Goal: Task Accomplishment & Management: Use online tool/utility

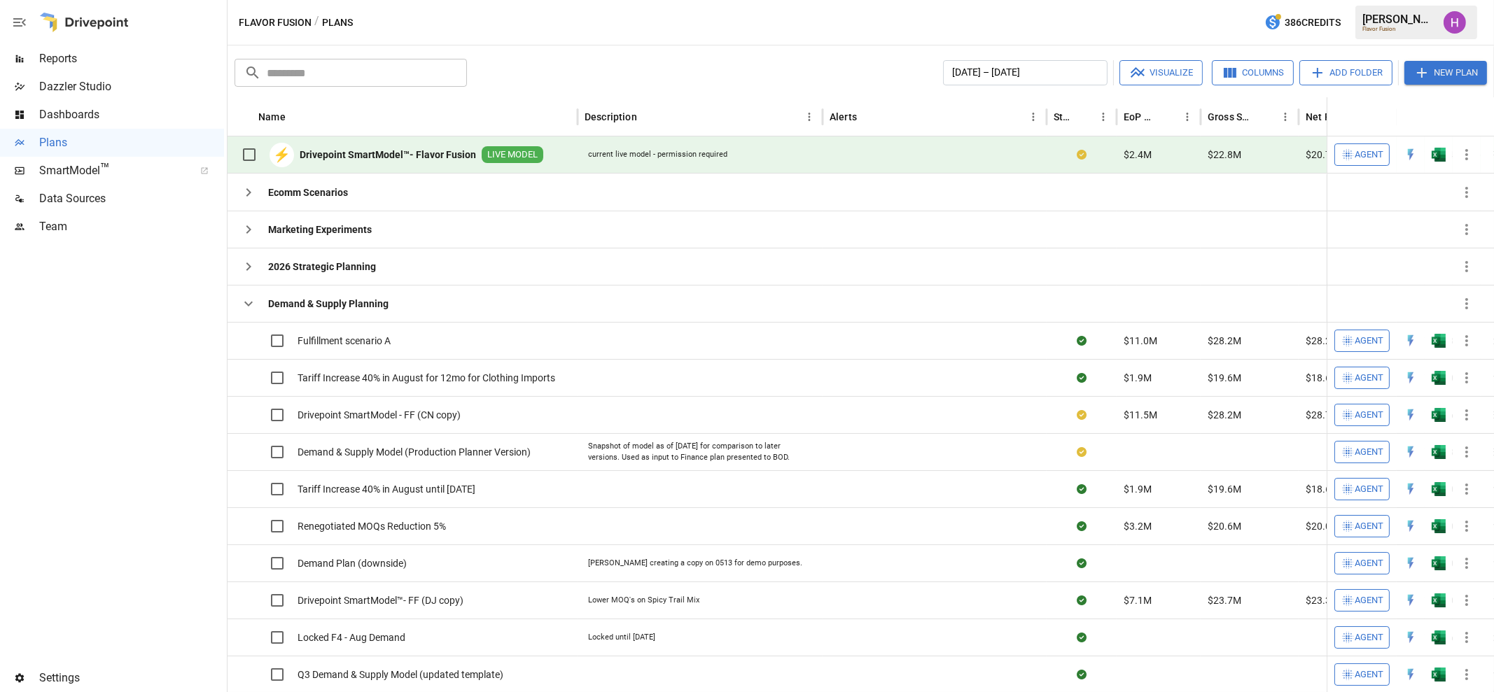
click at [436, 156] on b "Drivepoint SmartModel™- Flavor Fusion" at bounding box center [388, 155] width 176 height 14
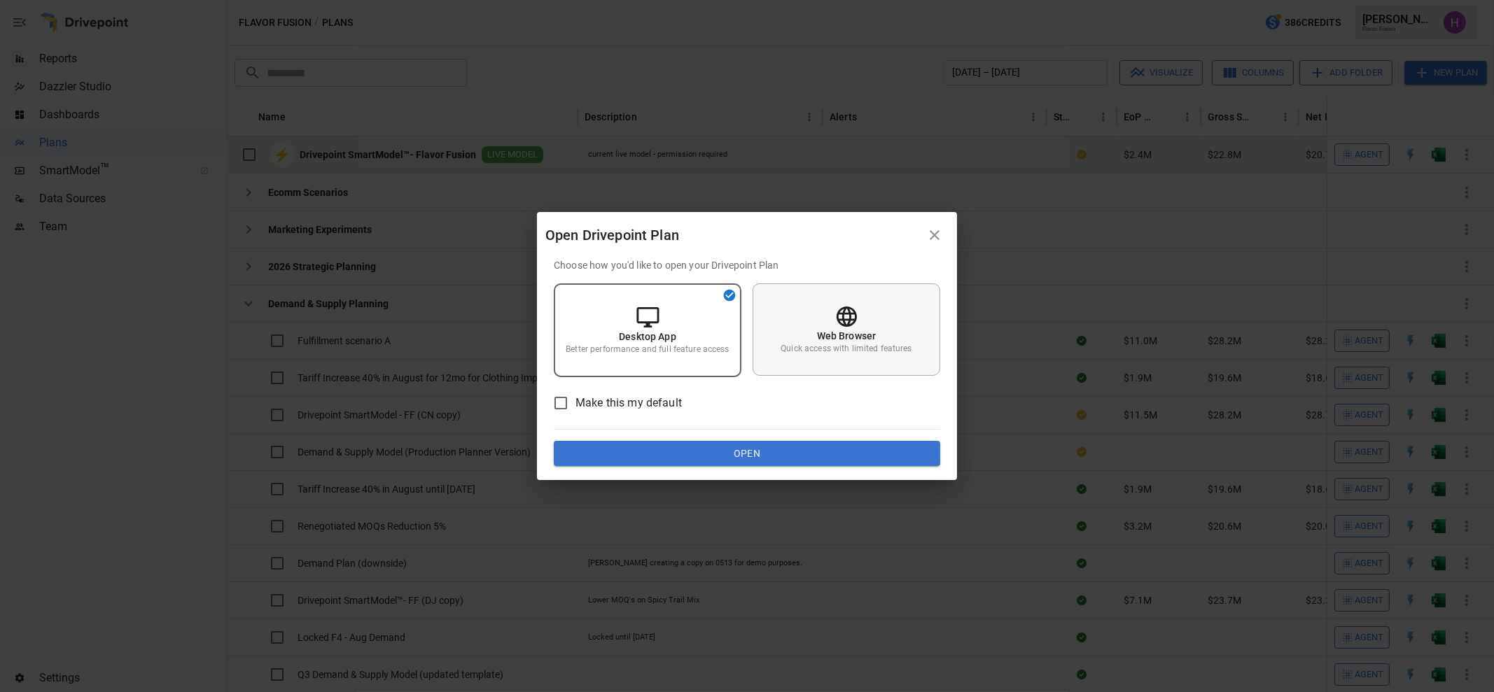
click at [785, 354] on p "Quick access with limited features" at bounding box center [846, 349] width 131 height 12
click at [792, 453] on button "Open" at bounding box center [747, 453] width 386 height 25
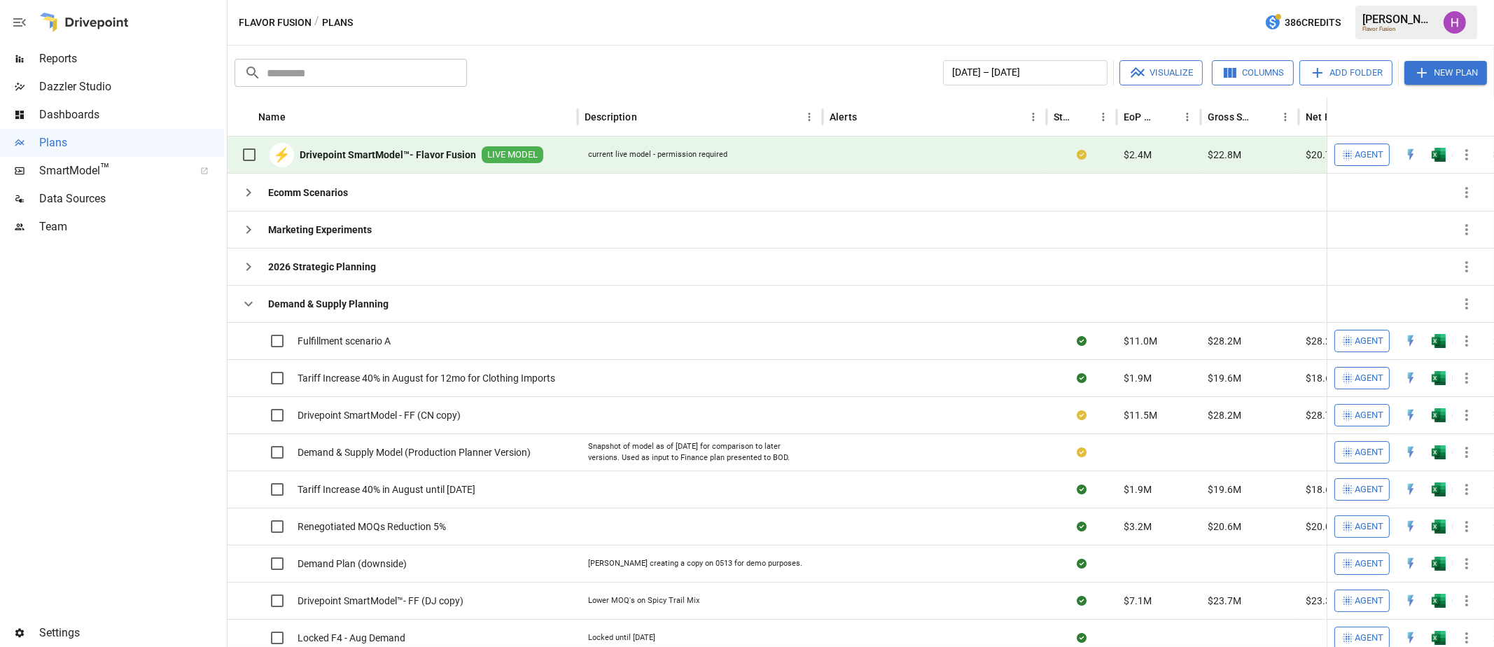
click at [174, 372] on div at bounding box center [112, 430] width 224 height 378
click at [248, 301] on icon "button" at bounding box center [248, 303] width 17 height 17
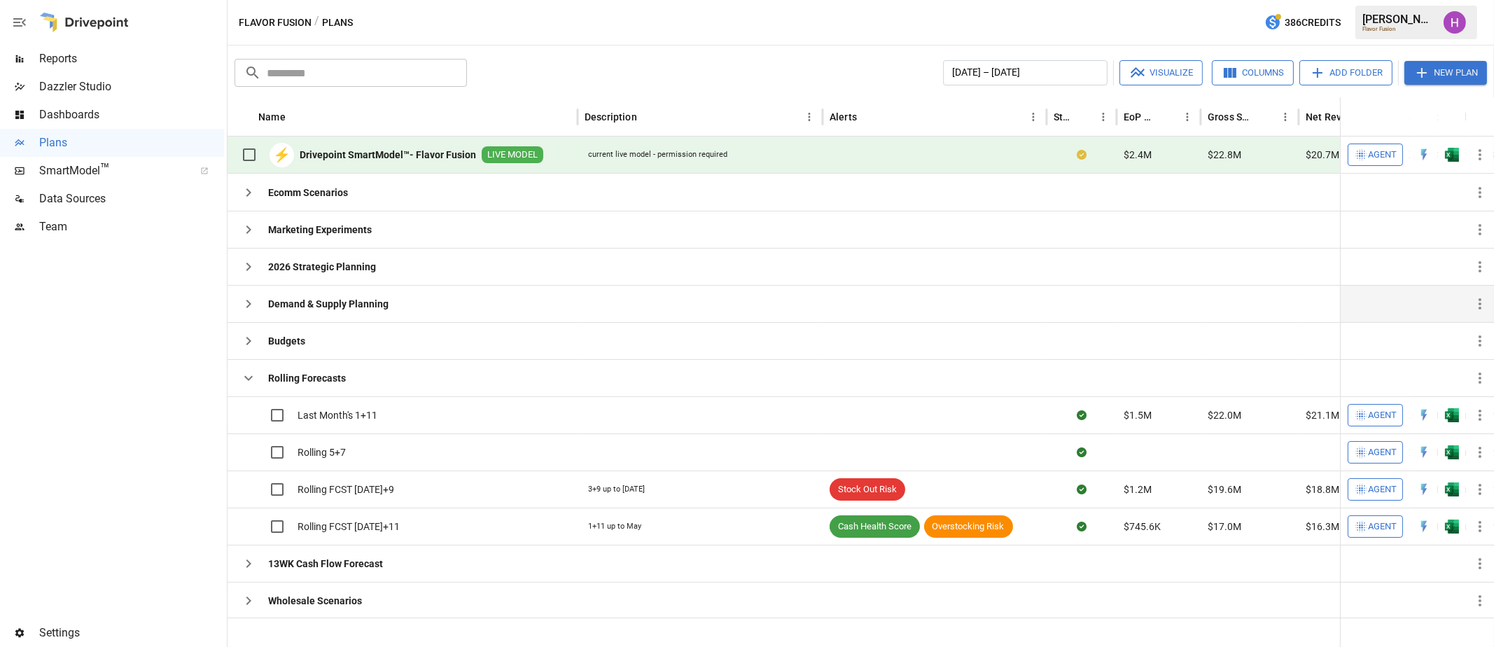
click at [539, 29] on div "Flavor Fusion / Plans 386 Credits [PERSON_NAME] Flavor Fusion" at bounding box center [861, 22] width 1266 height 45
click at [188, 425] on div at bounding box center [112, 430] width 224 height 378
click at [543, 36] on div "Flavor Fusion / Plans 386 Credits [PERSON_NAME] Flavor Fusion" at bounding box center [861, 22] width 1266 height 45
click at [1416, 70] on icon "button" at bounding box center [1421, 72] width 17 height 17
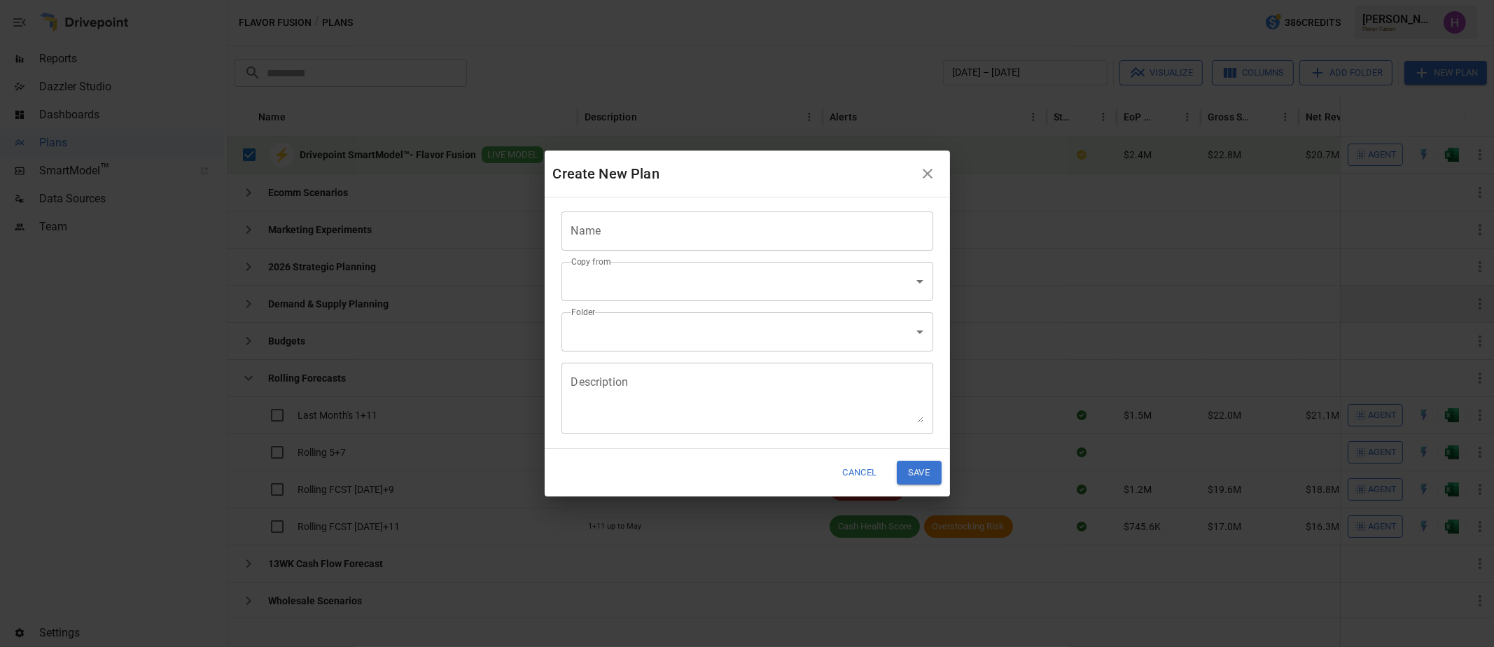
click at [652, 235] on input "Name" at bounding box center [747, 230] width 372 height 39
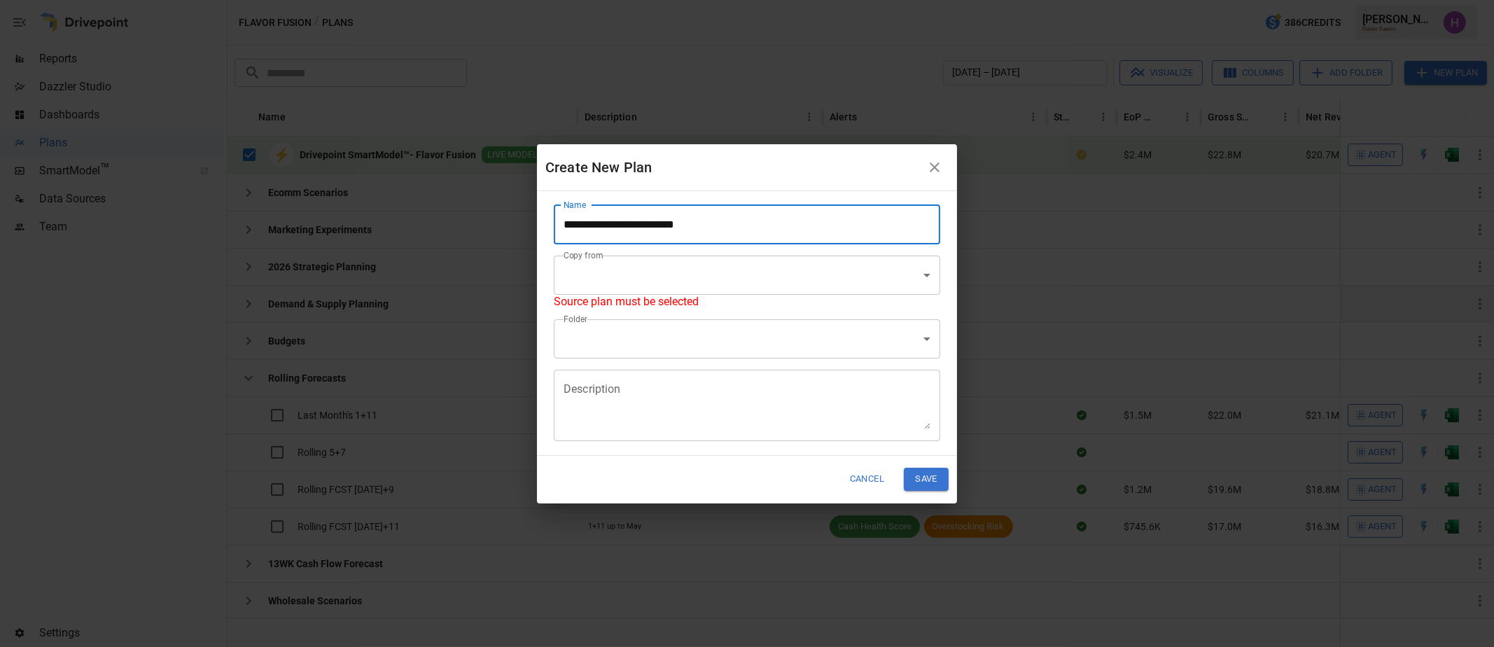
type input "**********"
click at [775, 0] on body "Reports Dazzler Studio Dashboards Plans SmartModel ™ Data Sources Team Settings…" at bounding box center [747, 0] width 1494 height 0
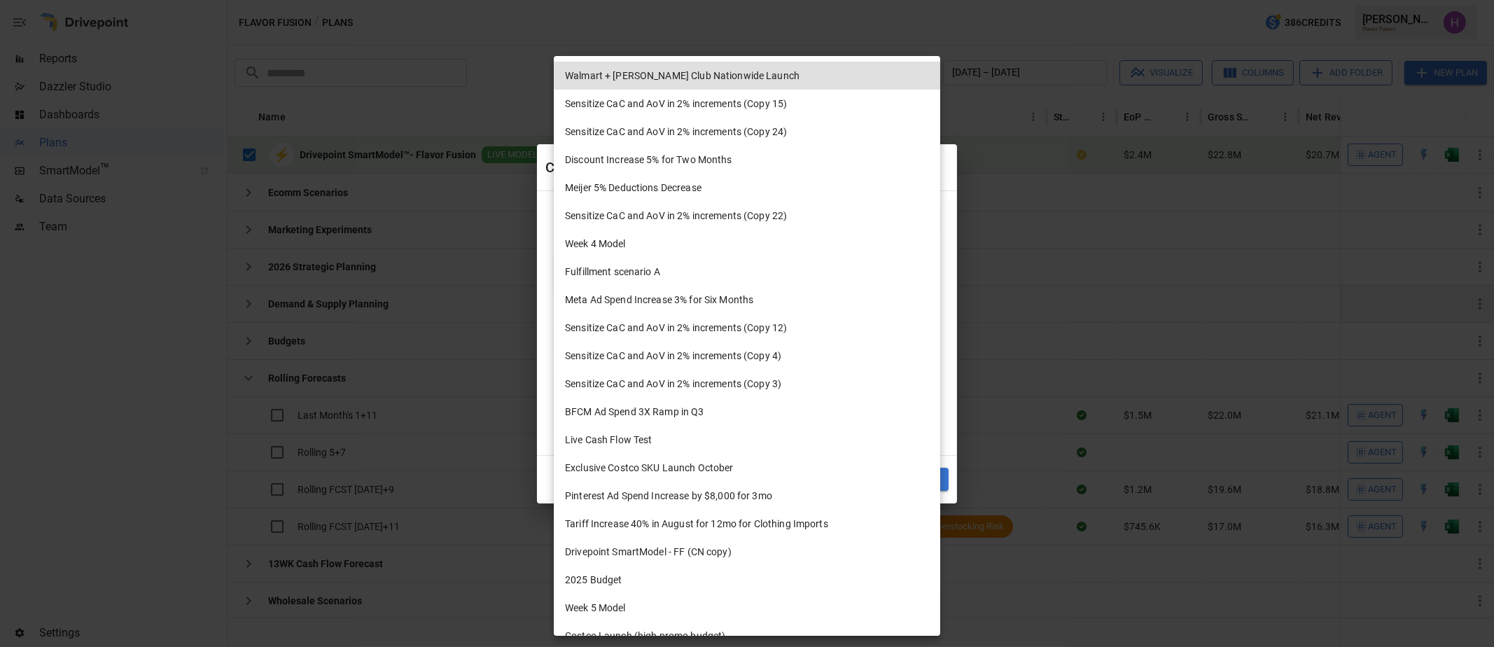
click at [775, 272] on li "Fulfillment scenario A" at bounding box center [747, 272] width 386 height 28
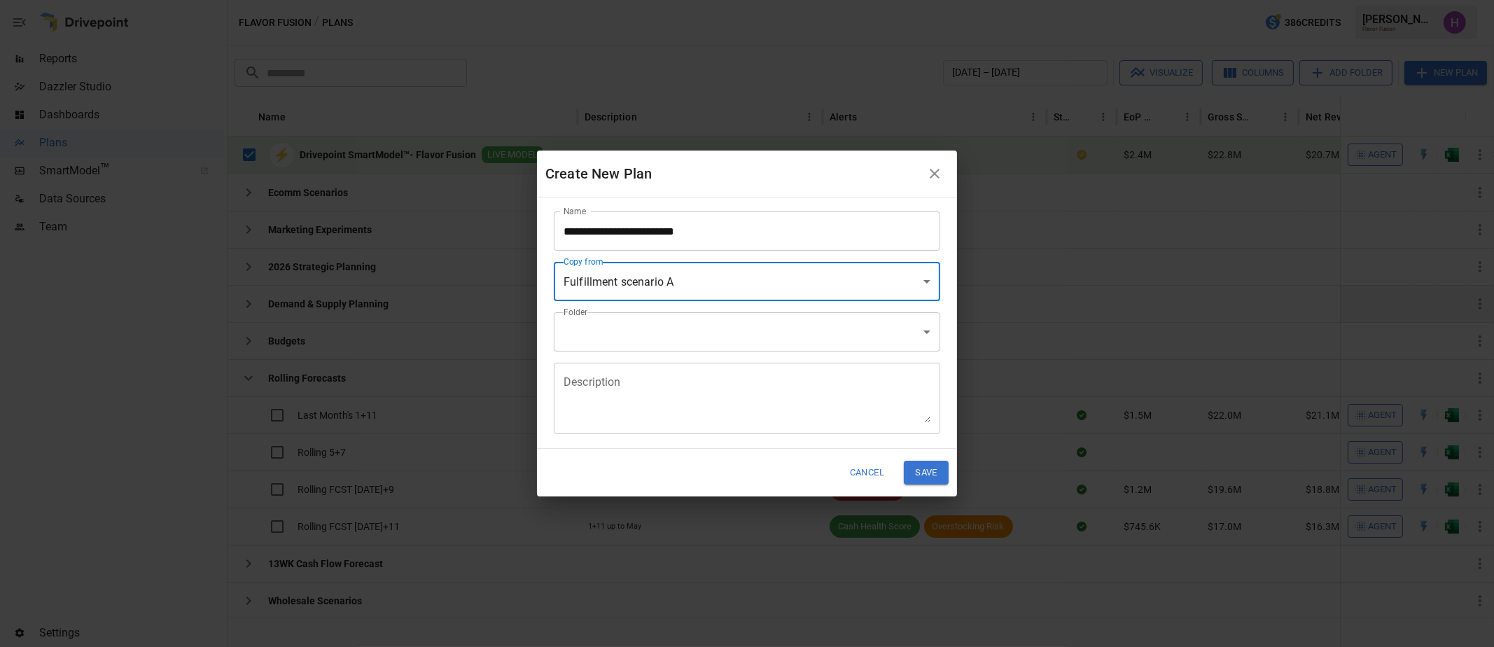
click at [775, 0] on body "Reports Dazzler Studio Dashboards Plans SmartModel ™ Data Sources Team Settings…" at bounding box center [747, 0] width 1494 height 0
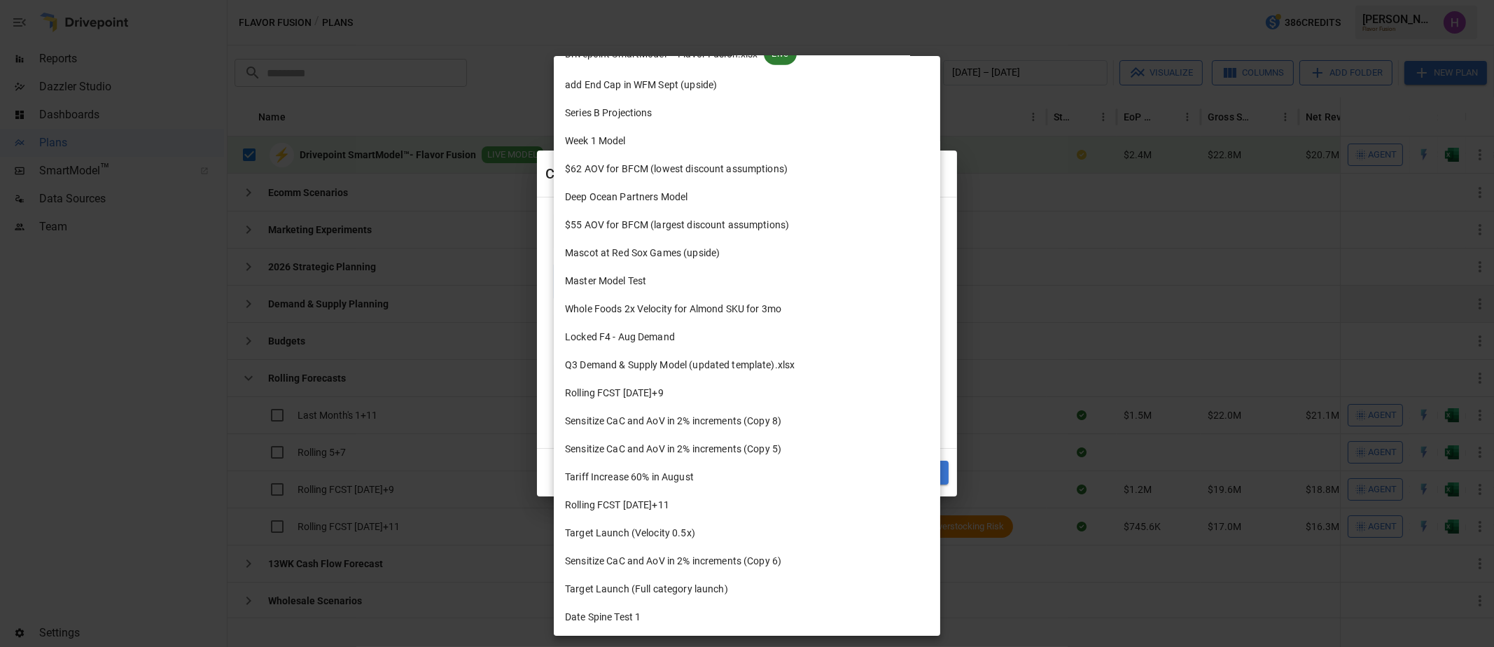
scroll to position [1967, 0]
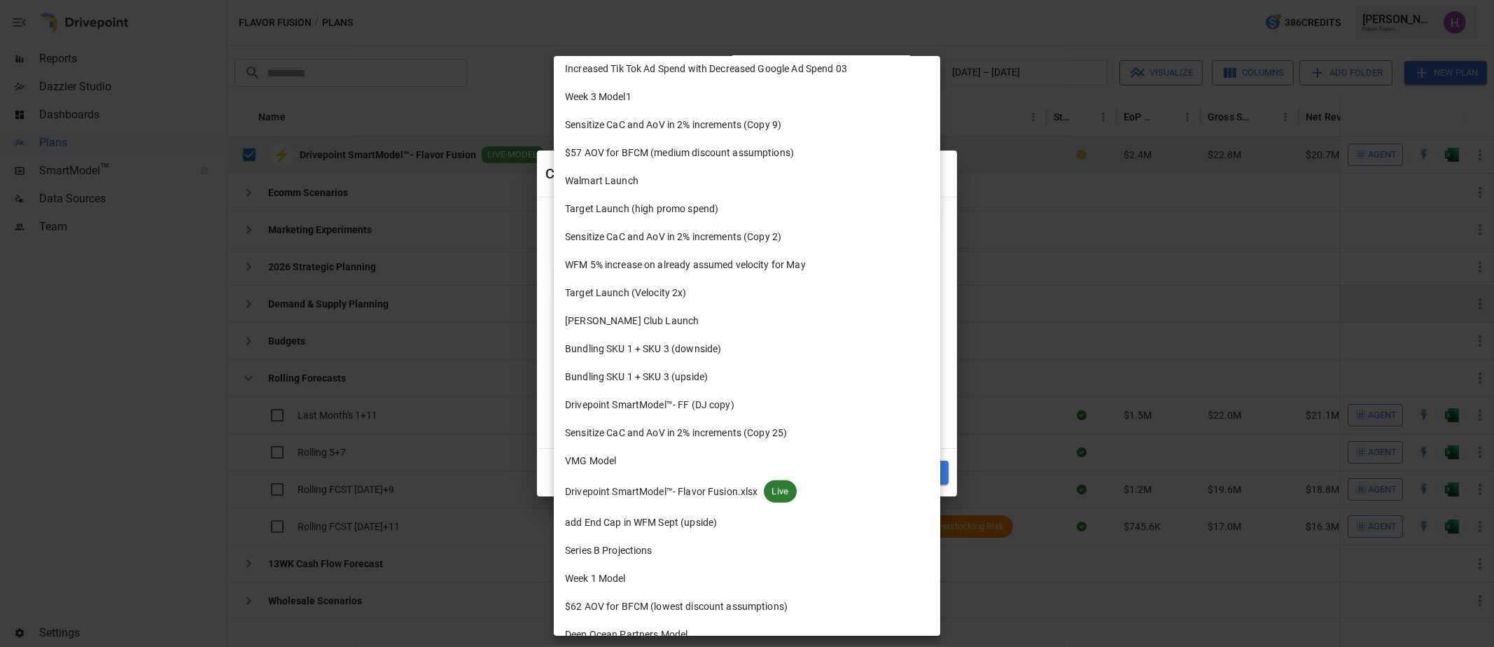
click at [774, 491] on span "Live" at bounding box center [781, 491] width 34 height 14
type input "**********"
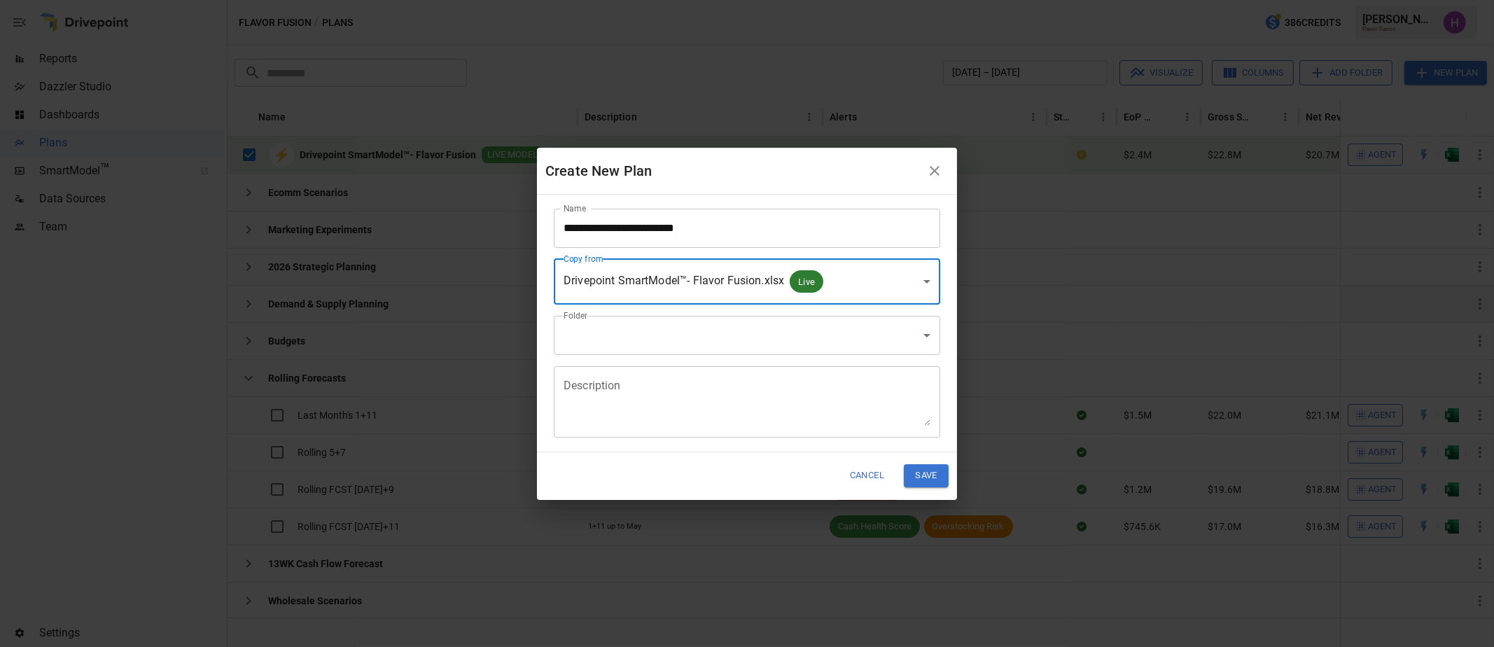
click at [910, 0] on body "Reports Dazzler Studio Dashboards Plans SmartModel ™ Data Sources Team Settings…" at bounding box center [747, 0] width 1494 height 0
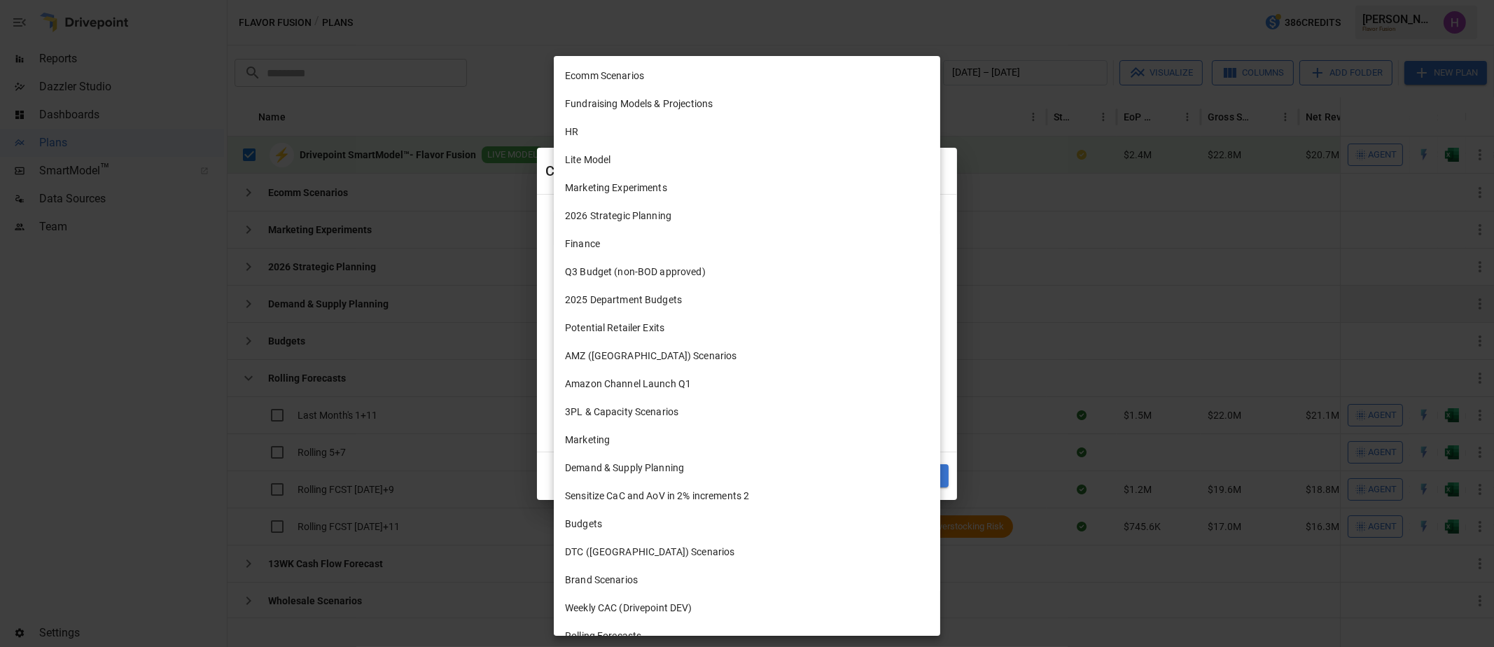
click at [641, 526] on li "Budgets" at bounding box center [747, 524] width 386 height 28
type input "**********"
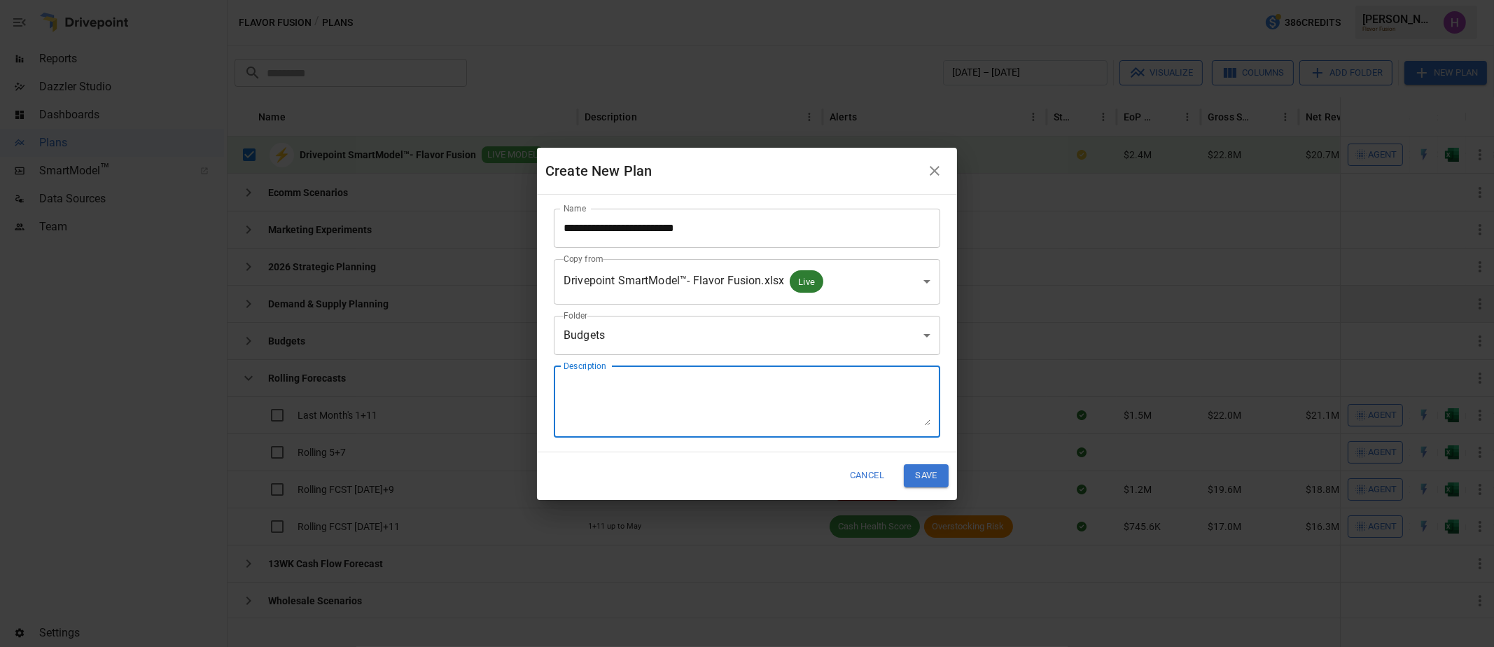
click at [650, 390] on textarea "Description" at bounding box center [747, 401] width 367 height 48
type textarea "**********"
click at [864, 480] on button "Cancel" at bounding box center [867, 475] width 53 height 23
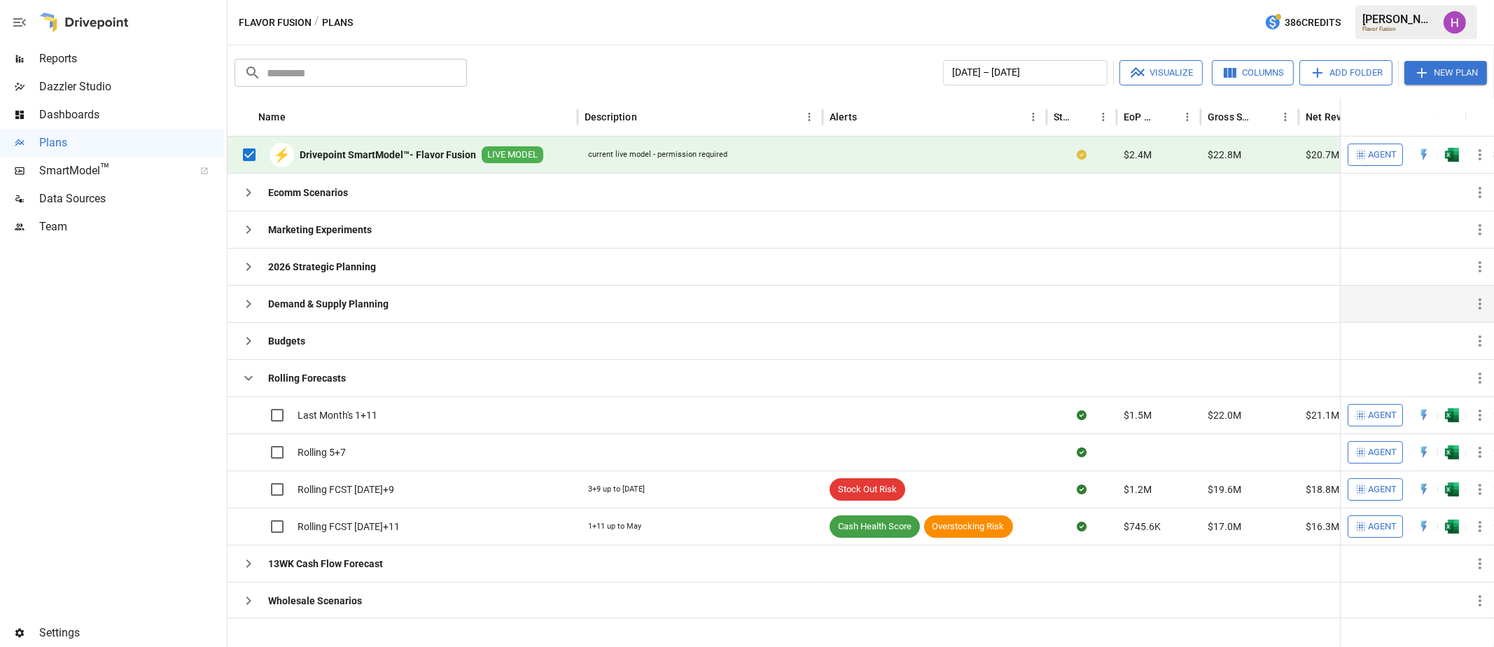
click at [553, 23] on div "Flavor Fusion / Plans 386 Credits [PERSON_NAME] Flavor Fusion" at bounding box center [861, 22] width 1266 height 45
click at [565, 47] on div "​ ​ [DATE] – [DATE] Visualize Columns Add Folder New Plan Name Description Aler…" at bounding box center [861, 346] width 1266 height 601
click at [251, 193] on icon "button" at bounding box center [248, 192] width 17 height 17
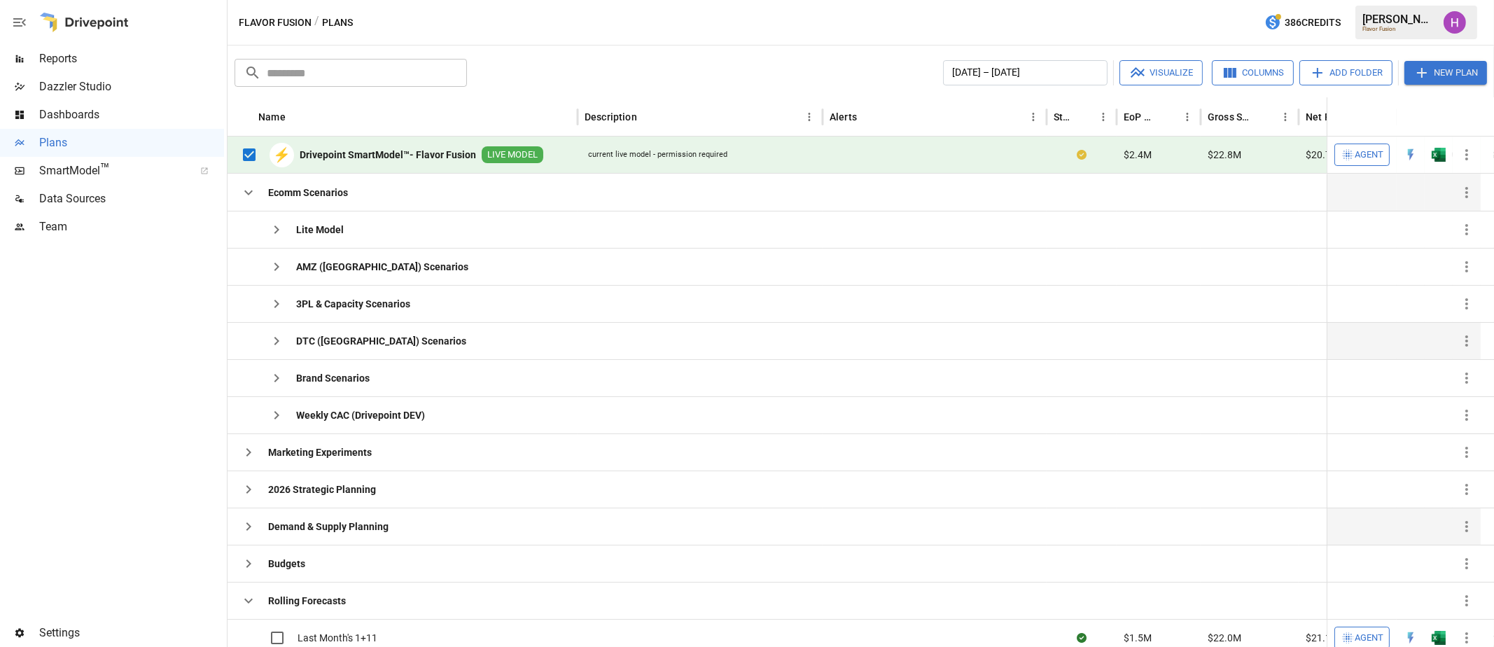
click at [274, 338] on icon "button" at bounding box center [276, 341] width 17 height 17
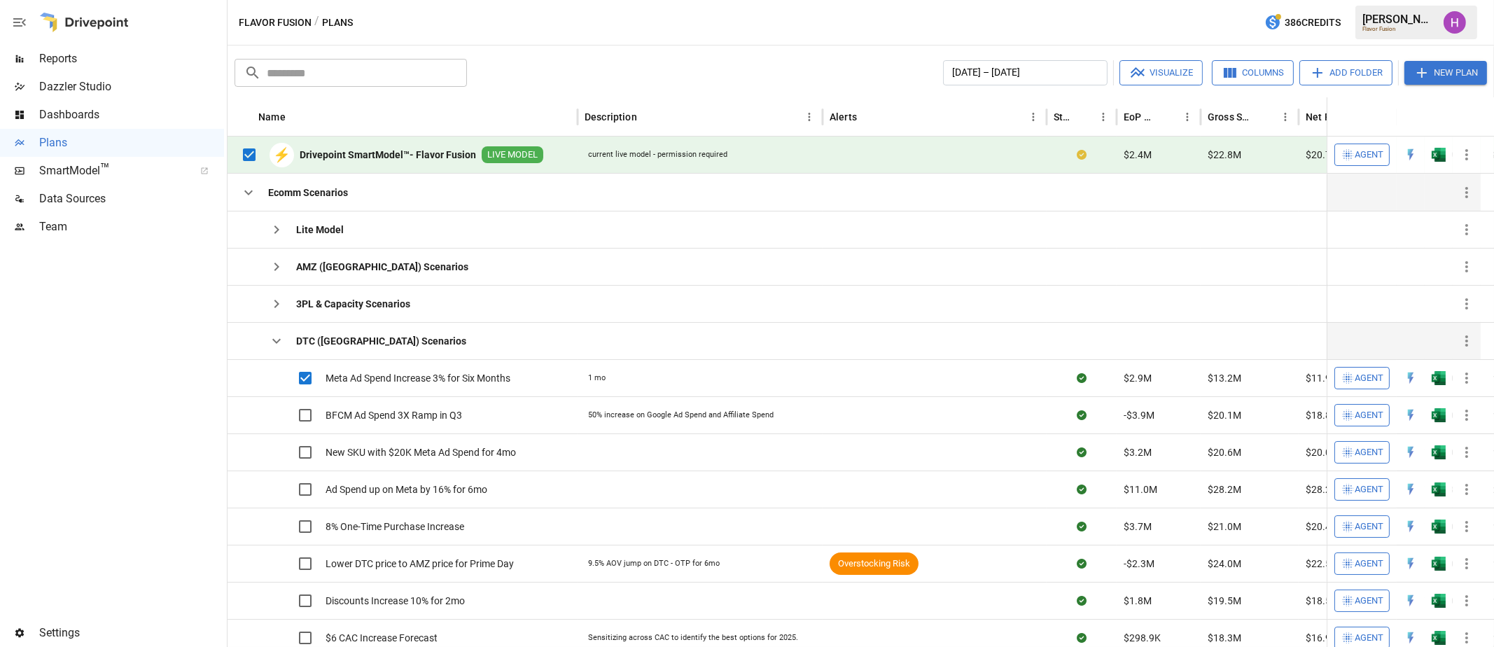
click at [1142, 70] on icon "button" at bounding box center [1138, 72] width 14 height 11
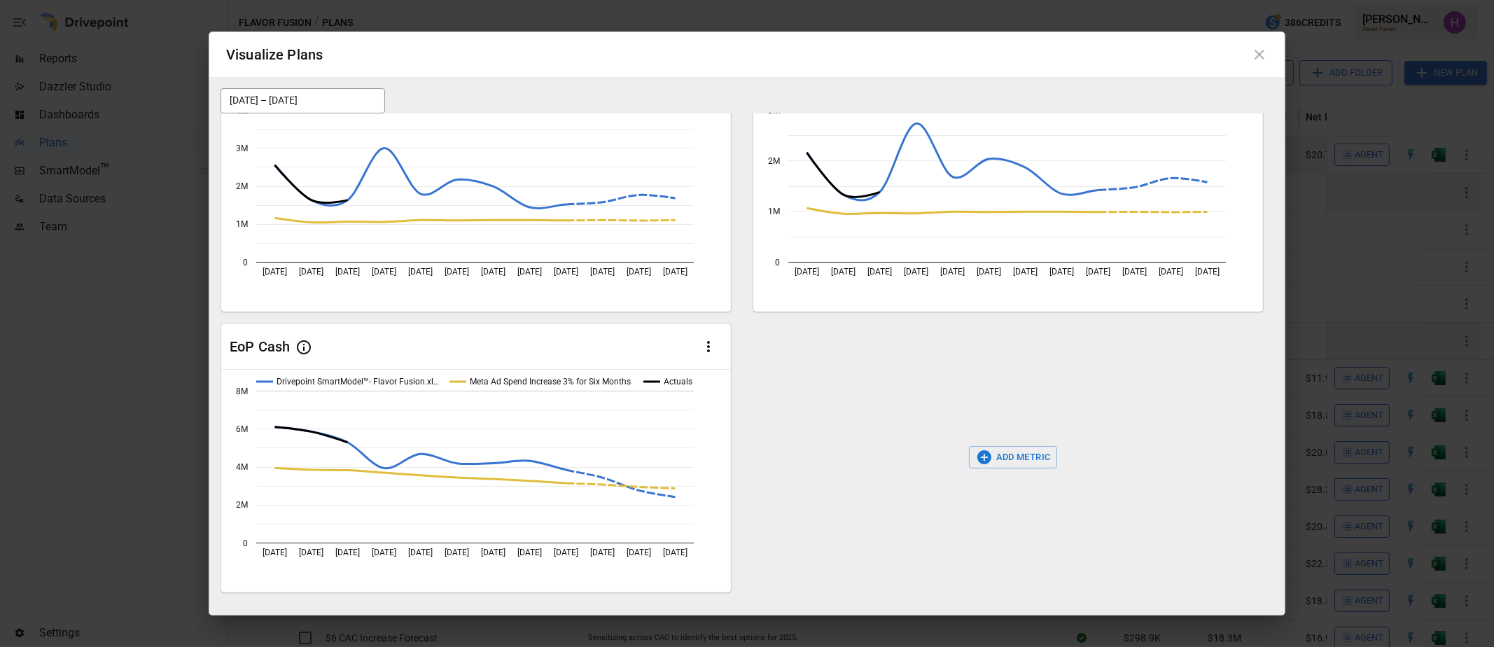
scroll to position [0, 0]
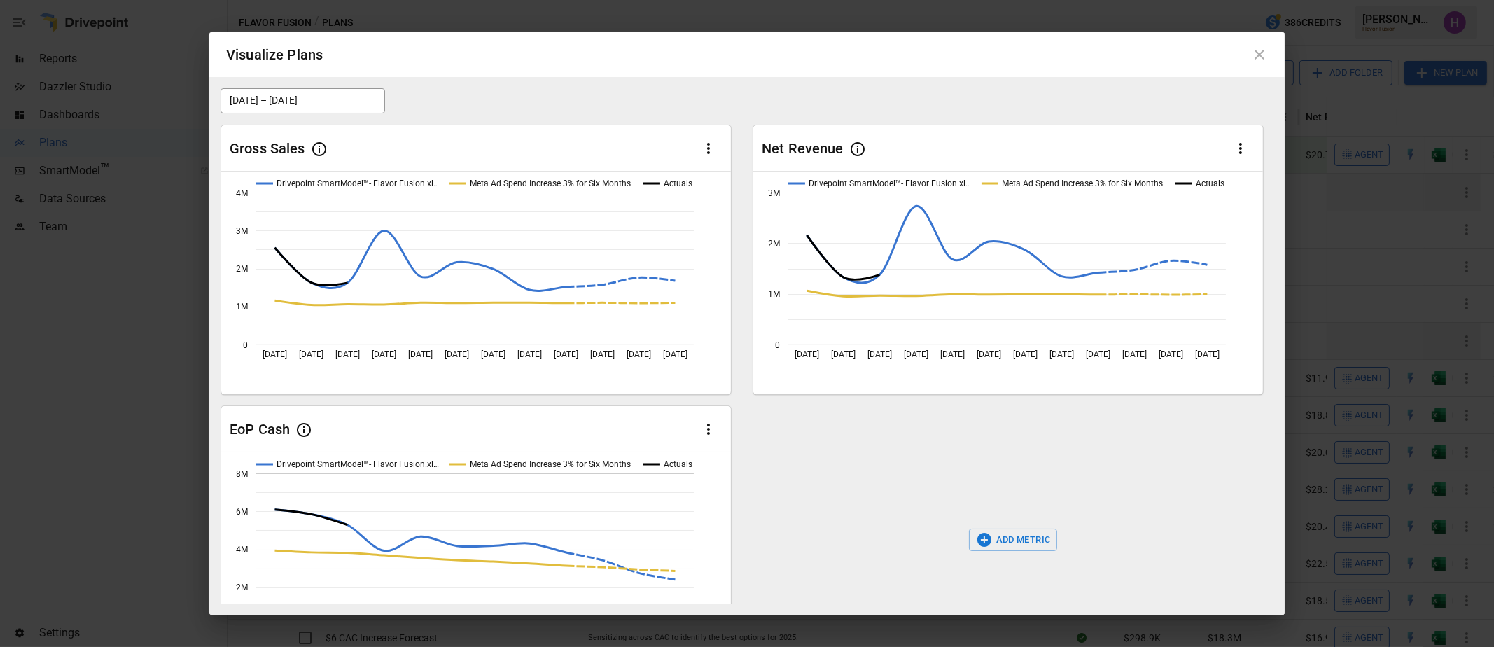
click at [516, 111] on div "[DATE] – [DATE]" at bounding box center [747, 100] width 1053 height 25
click at [1259, 57] on icon at bounding box center [1259, 54] width 17 height 17
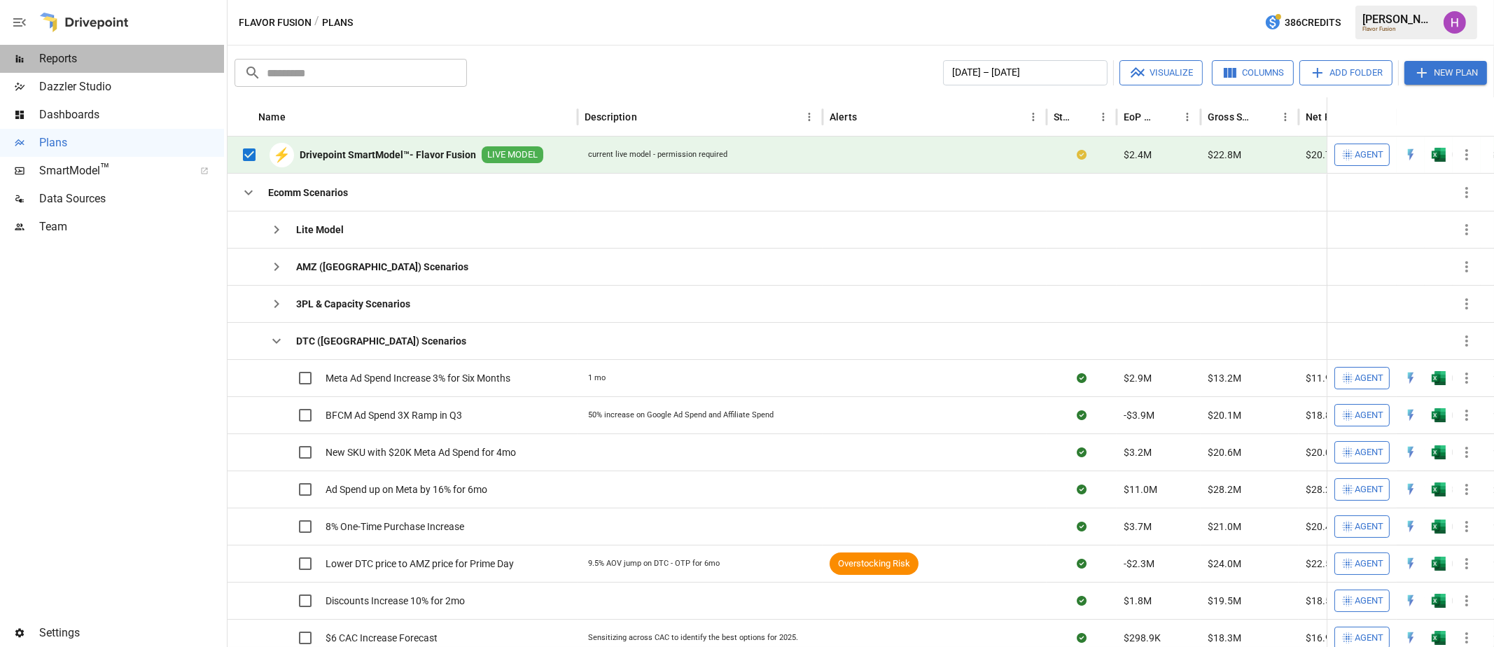
click at [72, 53] on span "Reports" at bounding box center [131, 58] width 185 height 17
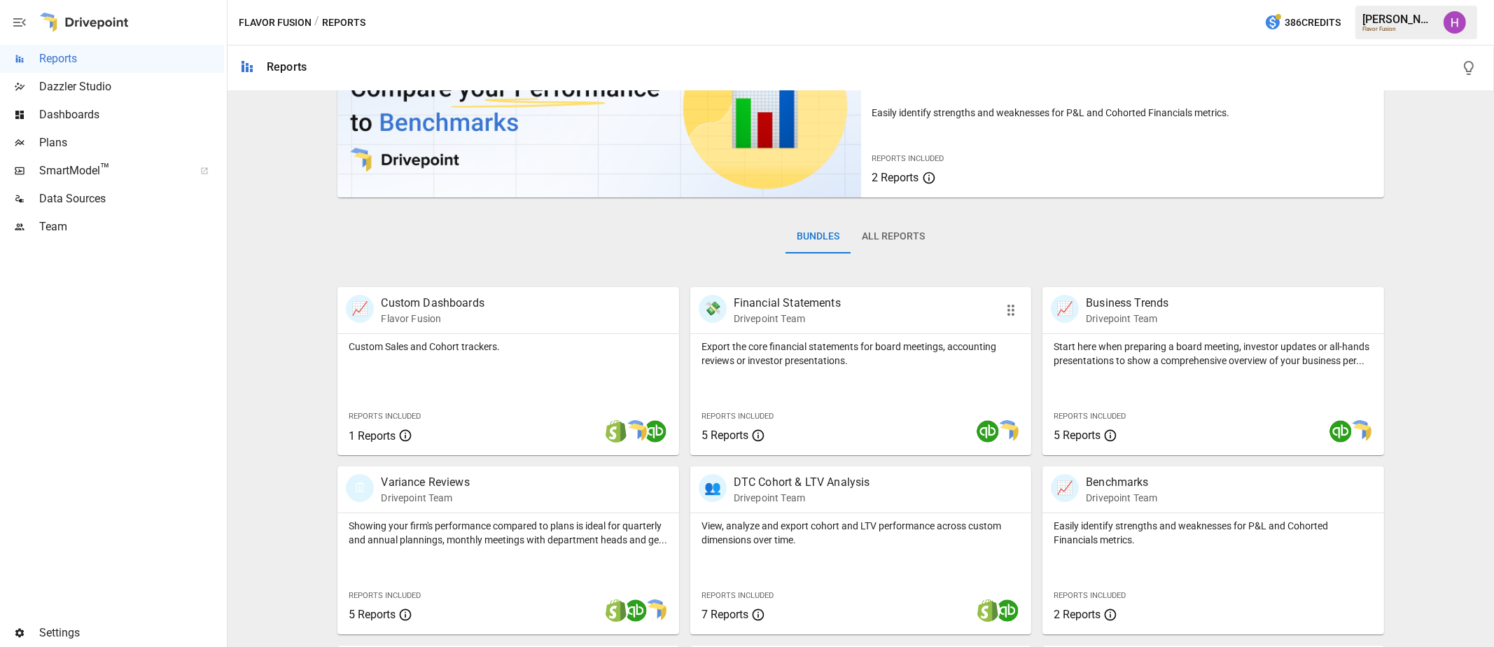
scroll to position [174, 0]
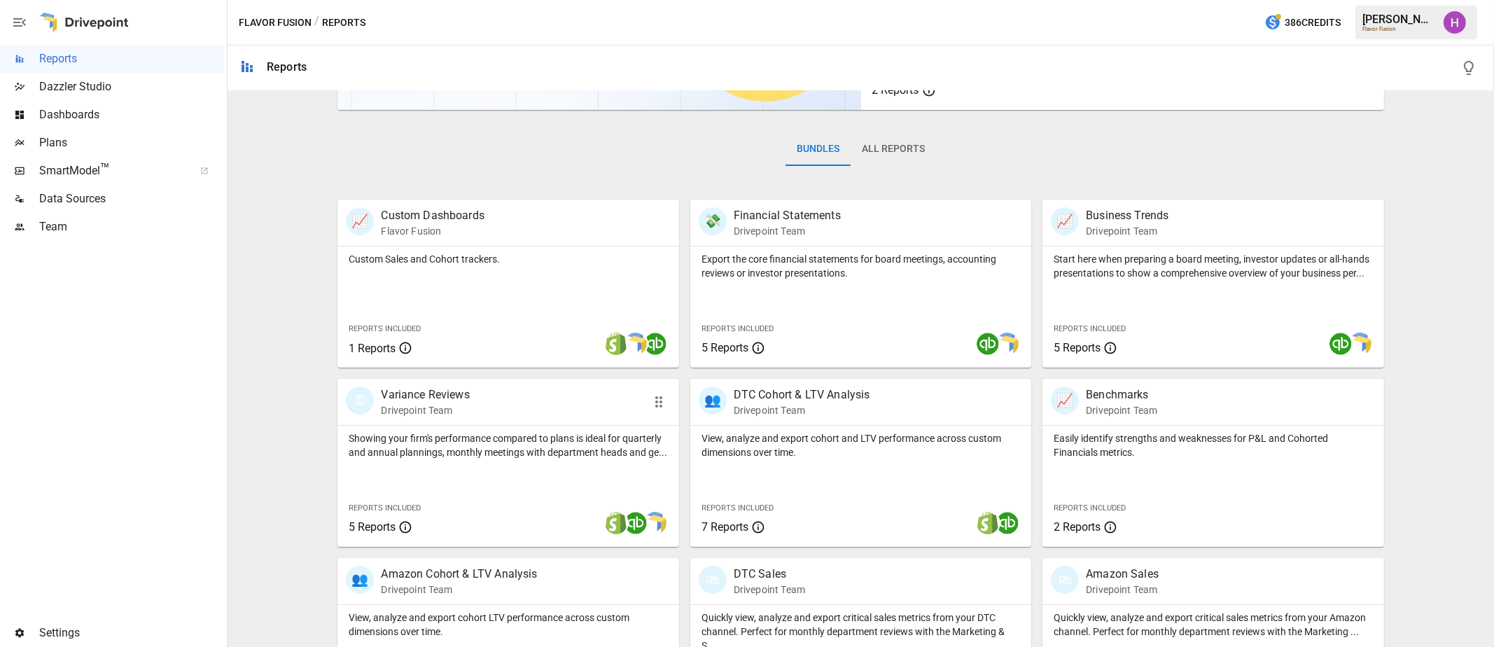
click at [464, 400] on p "Variance Reviews" at bounding box center [425, 394] width 88 height 17
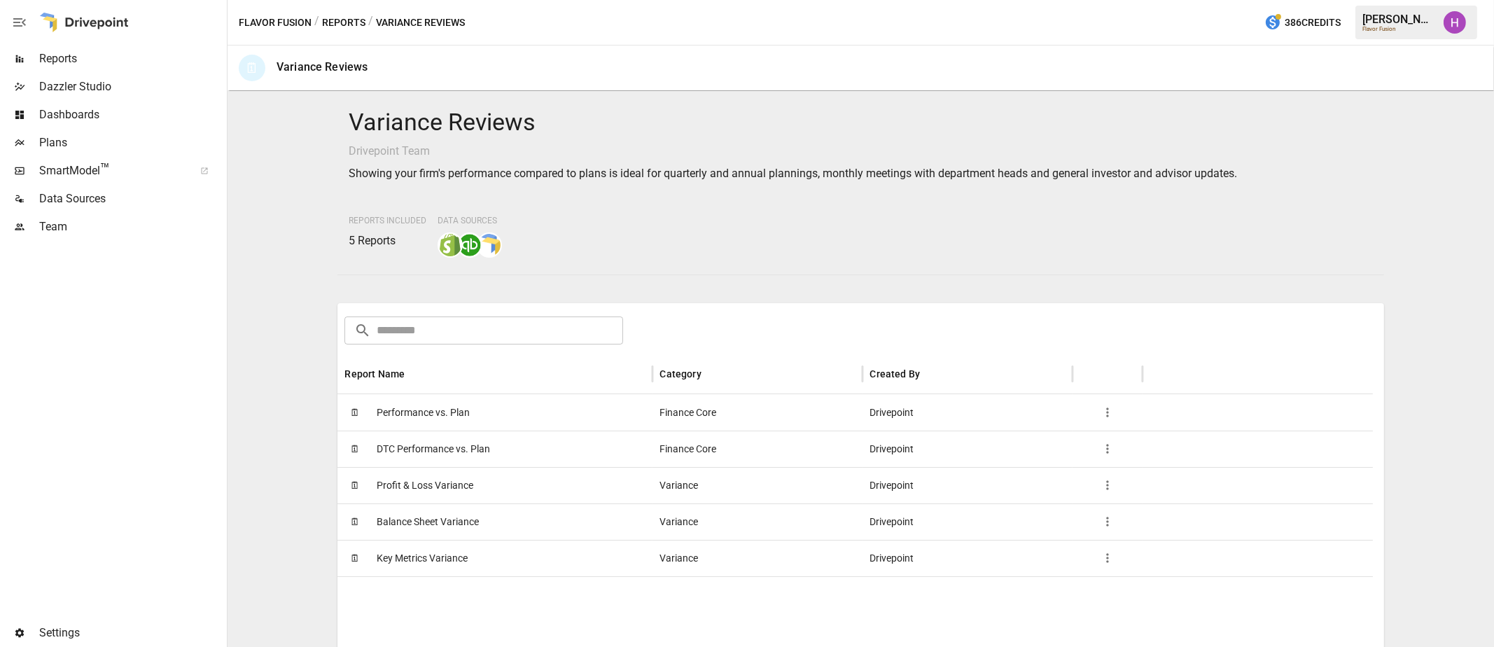
click at [444, 410] on span "Performance vs. Plan" at bounding box center [423, 413] width 93 height 36
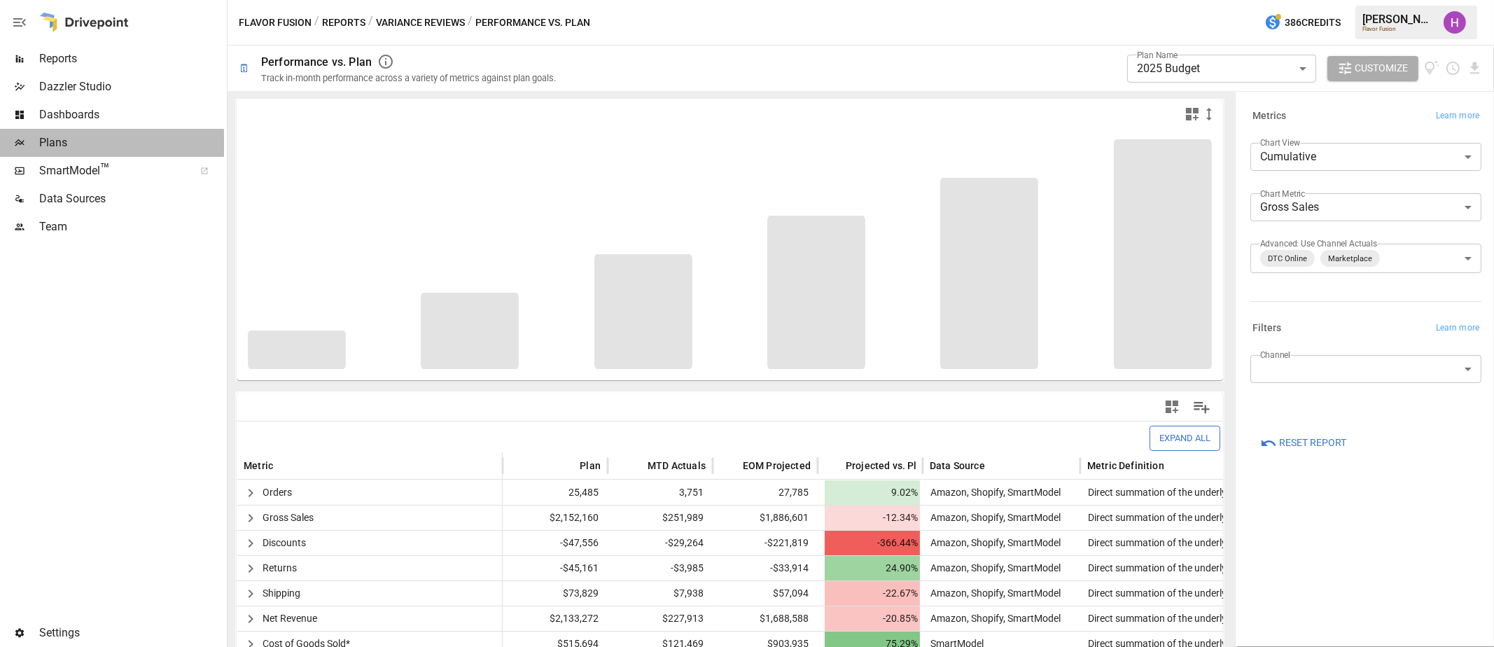
click at [67, 135] on span "Plans" at bounding box center [131, 142] width 185 height 17
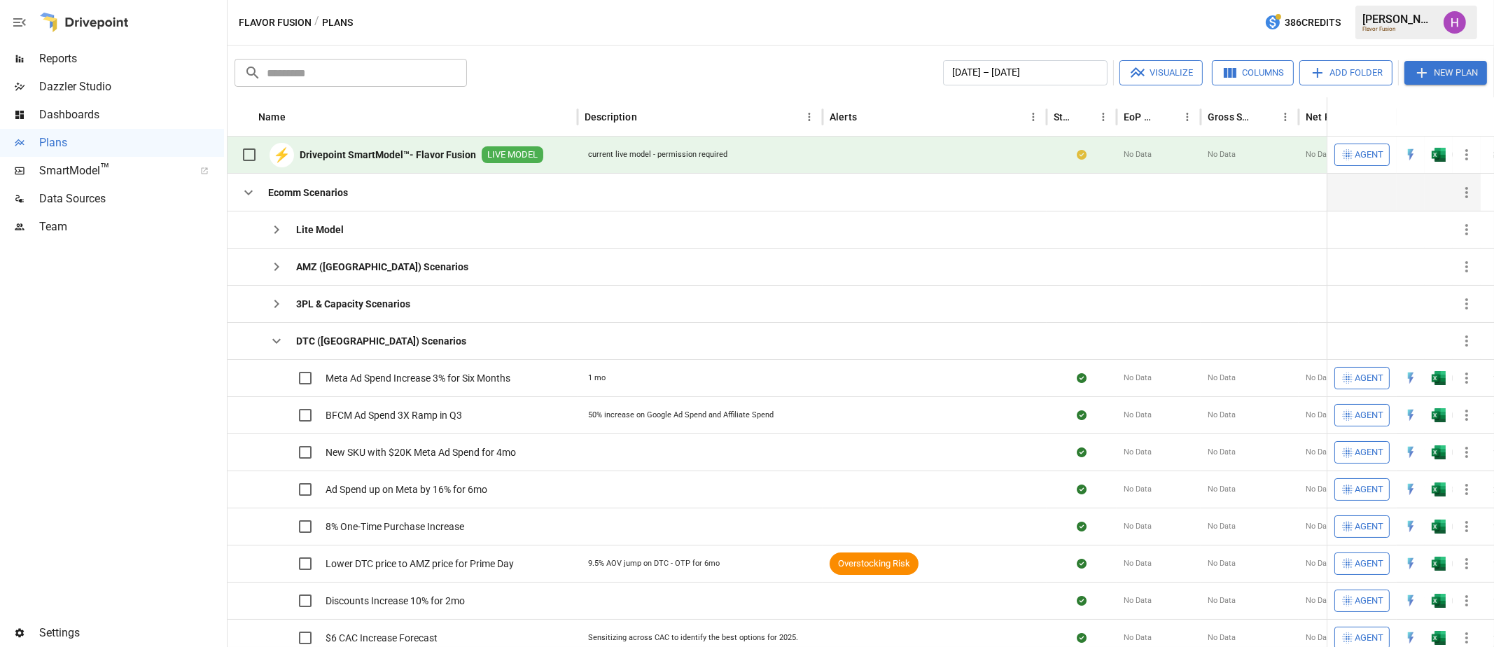
click at [245, 195] on icon "button" at bounding box center [248, 192] width 17 height 17
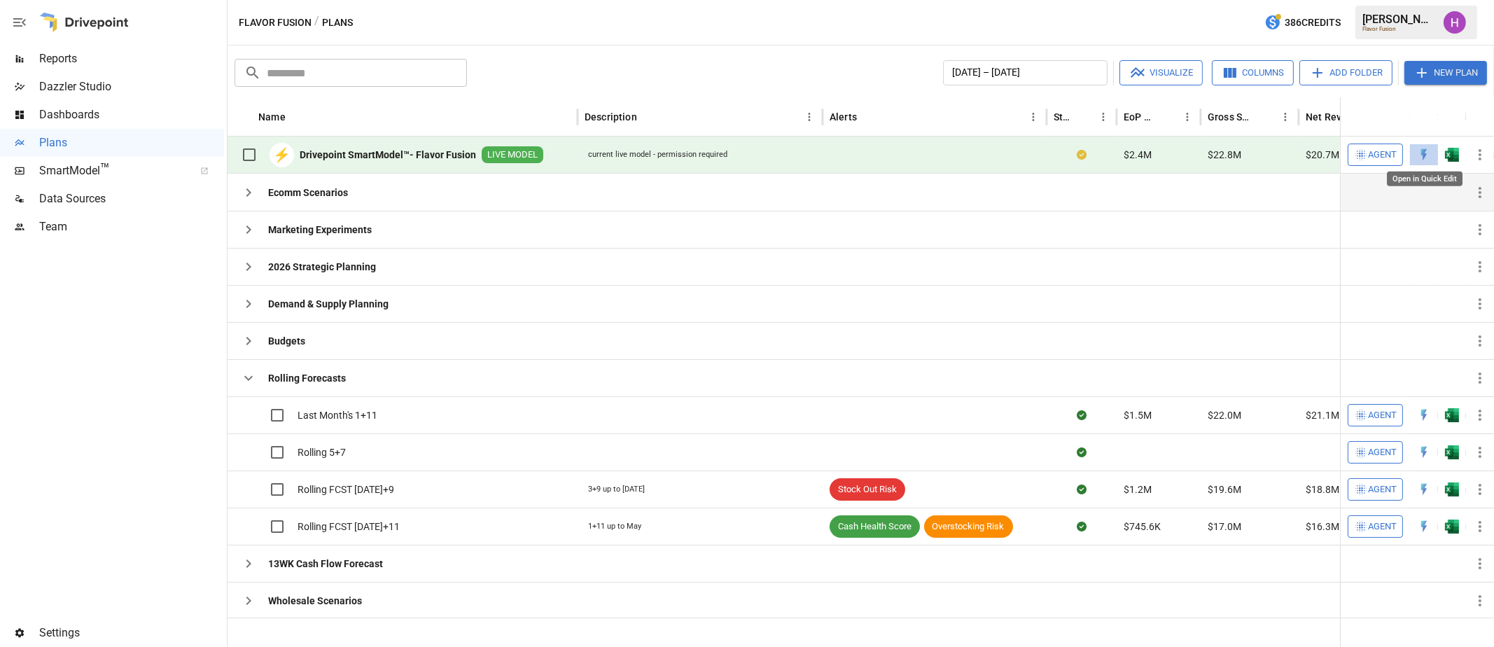
click at [1422, 151] on img "Open in Quick Edit" at bounding box center [1424, 155] width 14 height 14
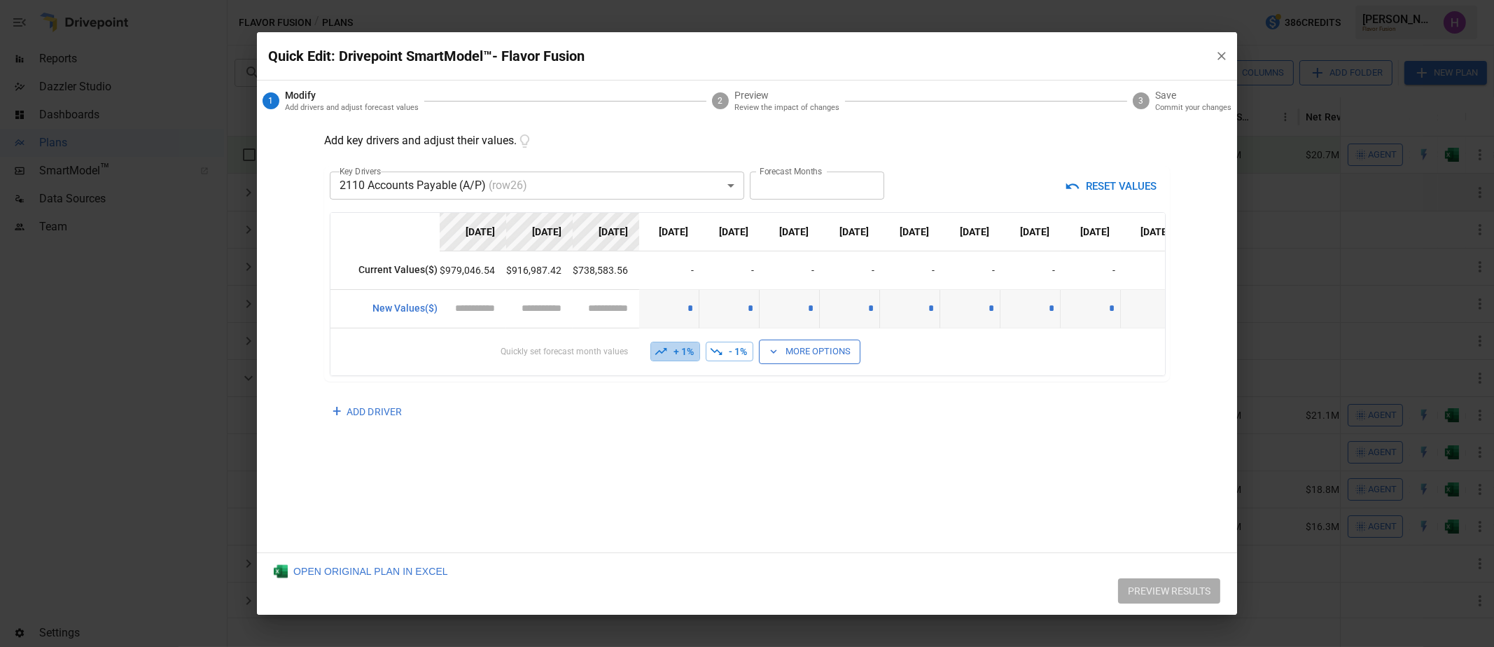
click at [680, 349] on button "+ 1%" at bounding box center [675, 352] width 50 height 20
click at [784, 347] on button "More Options" at bounding box center [810, 352] width 102 height 25
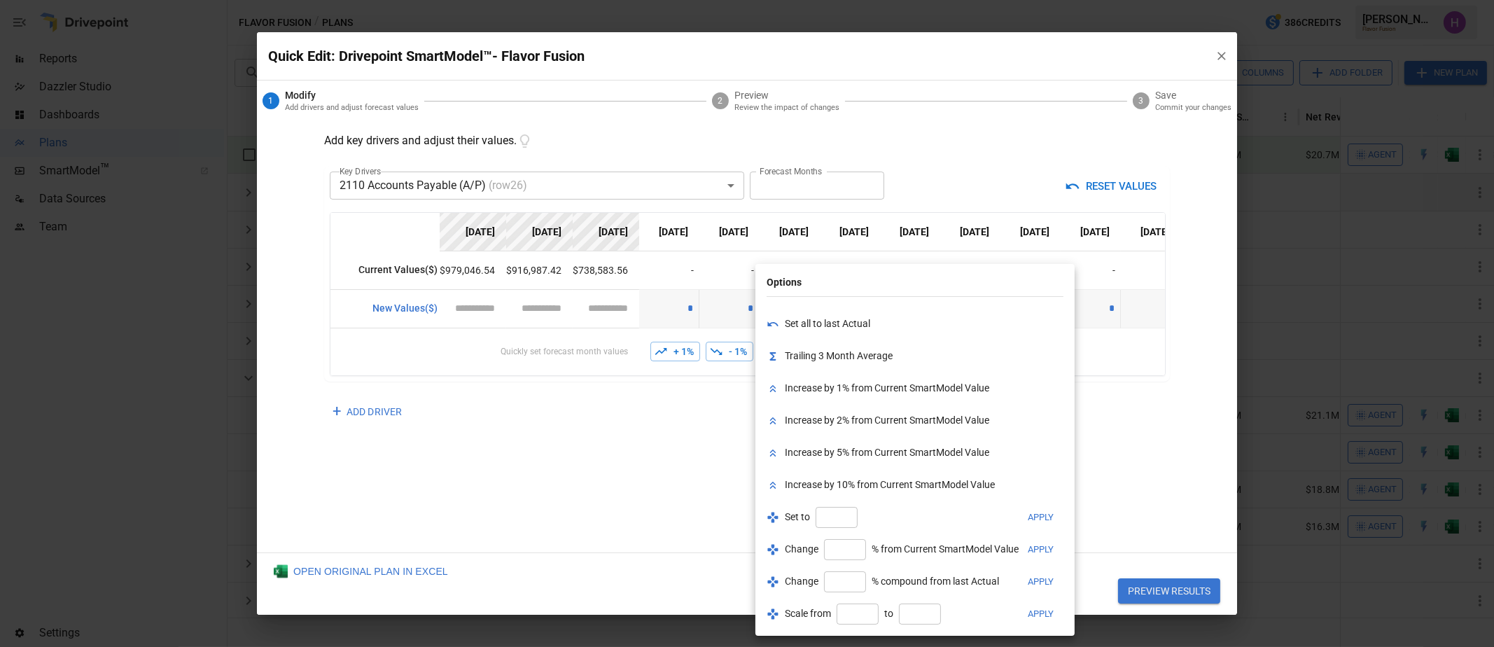
click at [676, 473] on div at bounding box center [747, 323] width 1494 height 647
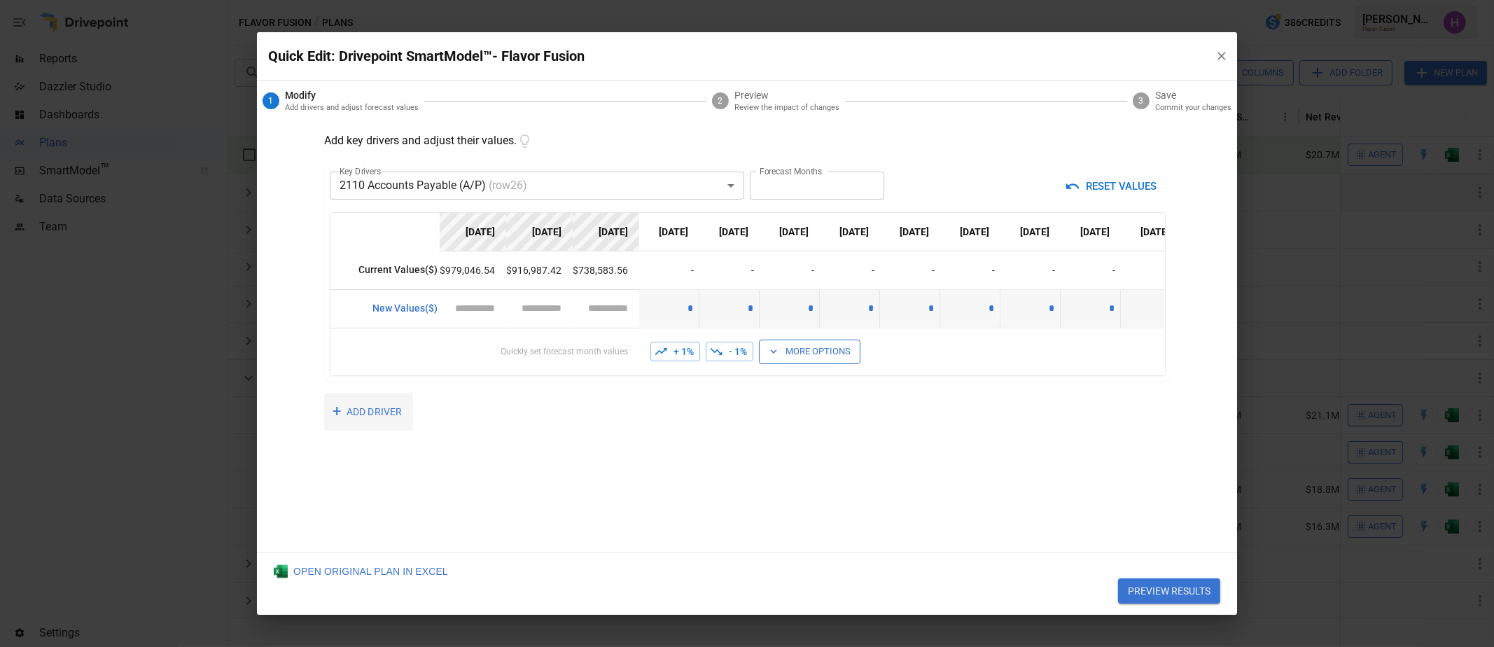
click at [371, 417] on button "+ ADD DRIVER" at bounding box center [368, 412] width 89 height 39
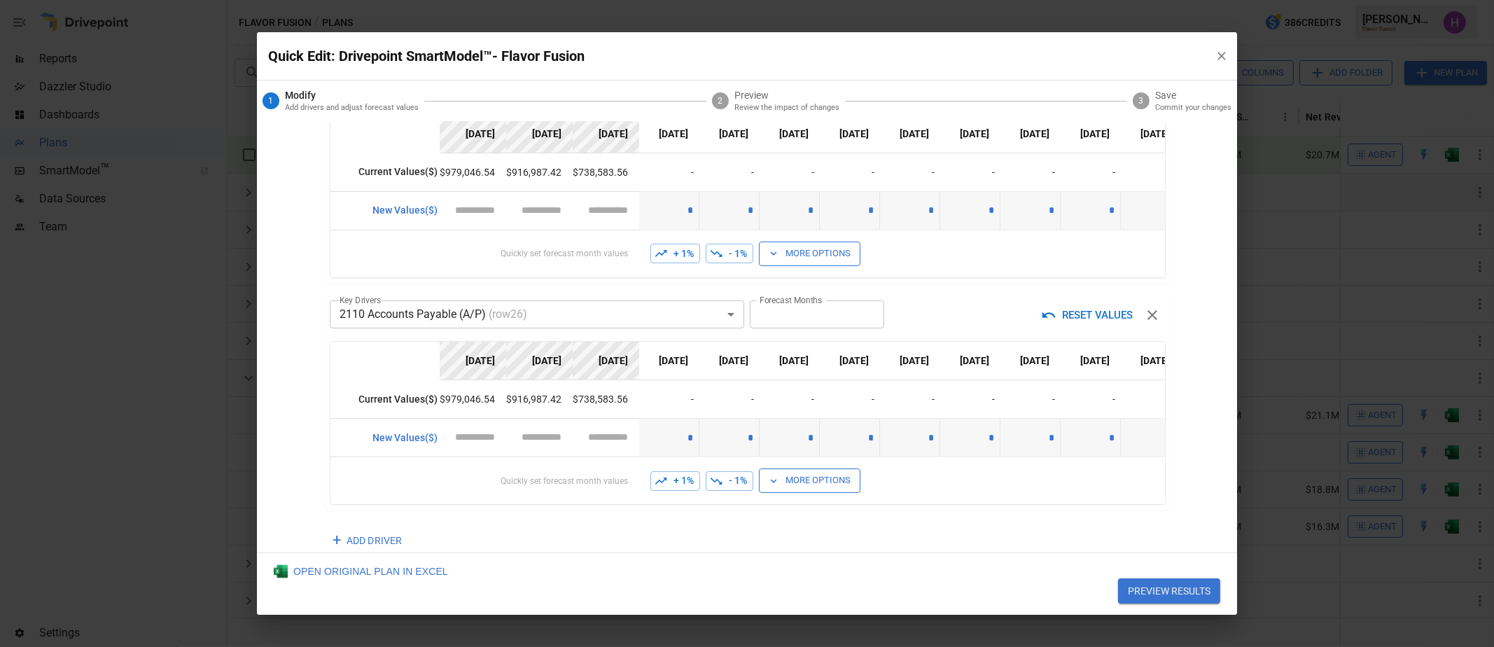
scroll to position [174, 0]
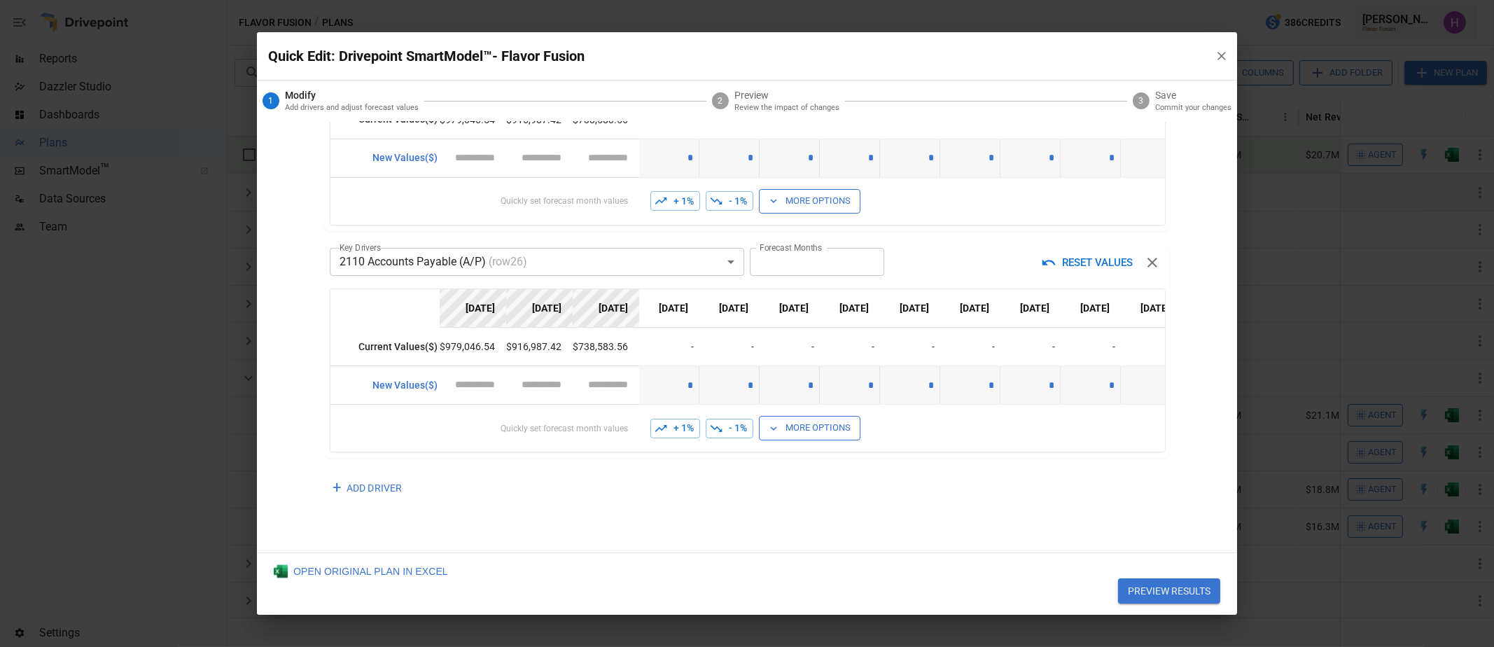
click at [1227, 62] on icon "button" at bounding box center [1222, 56] width 14 height 14
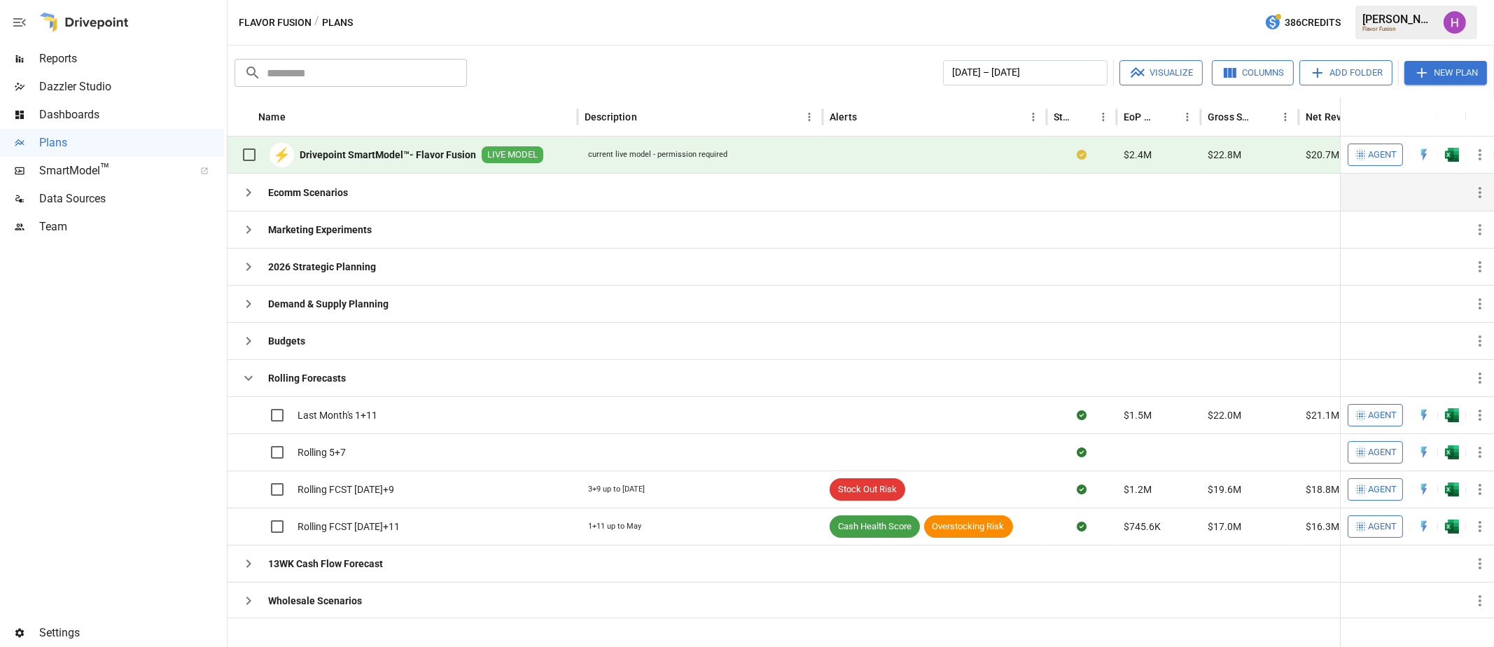
click at [774, 30] on div "Flavor Fusion / Plans 386 Credits [PERSON_NAME] Flavor Fusion" at bounding box center [861, 22] width 1266 height 45
click at [83, 50] on span "Reports" at bounding box center [131, 58] width 185 height 17
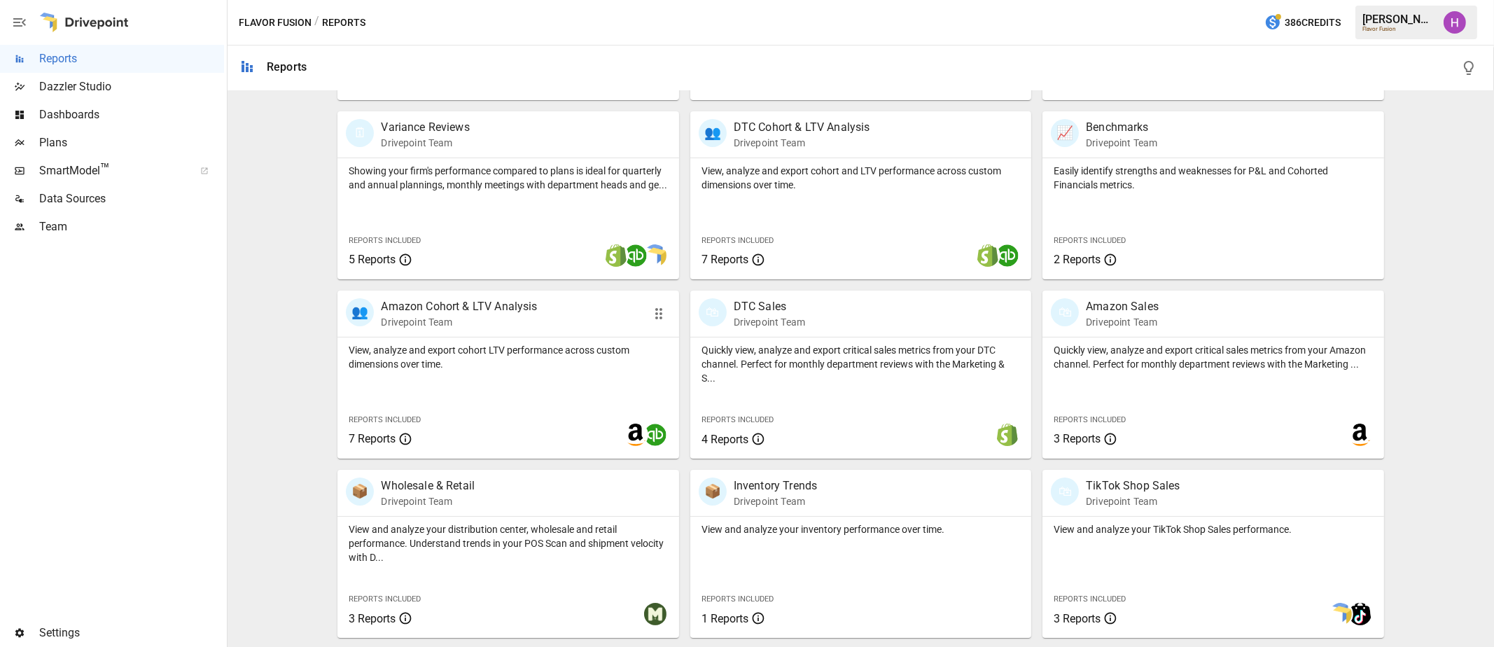
scroll to position [354, 0]
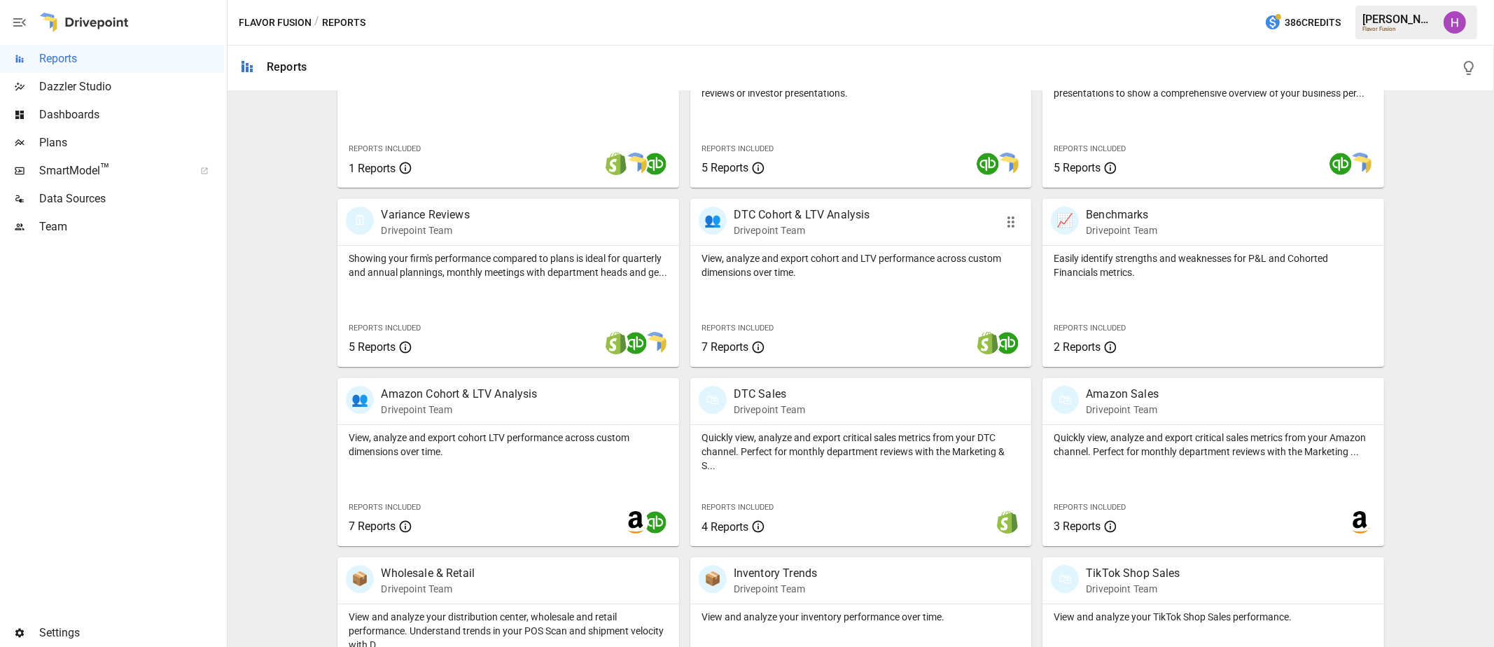
click at [790, 223] on p "Drivepoint Team" at bounding box center [802, 230] width 137 height 14
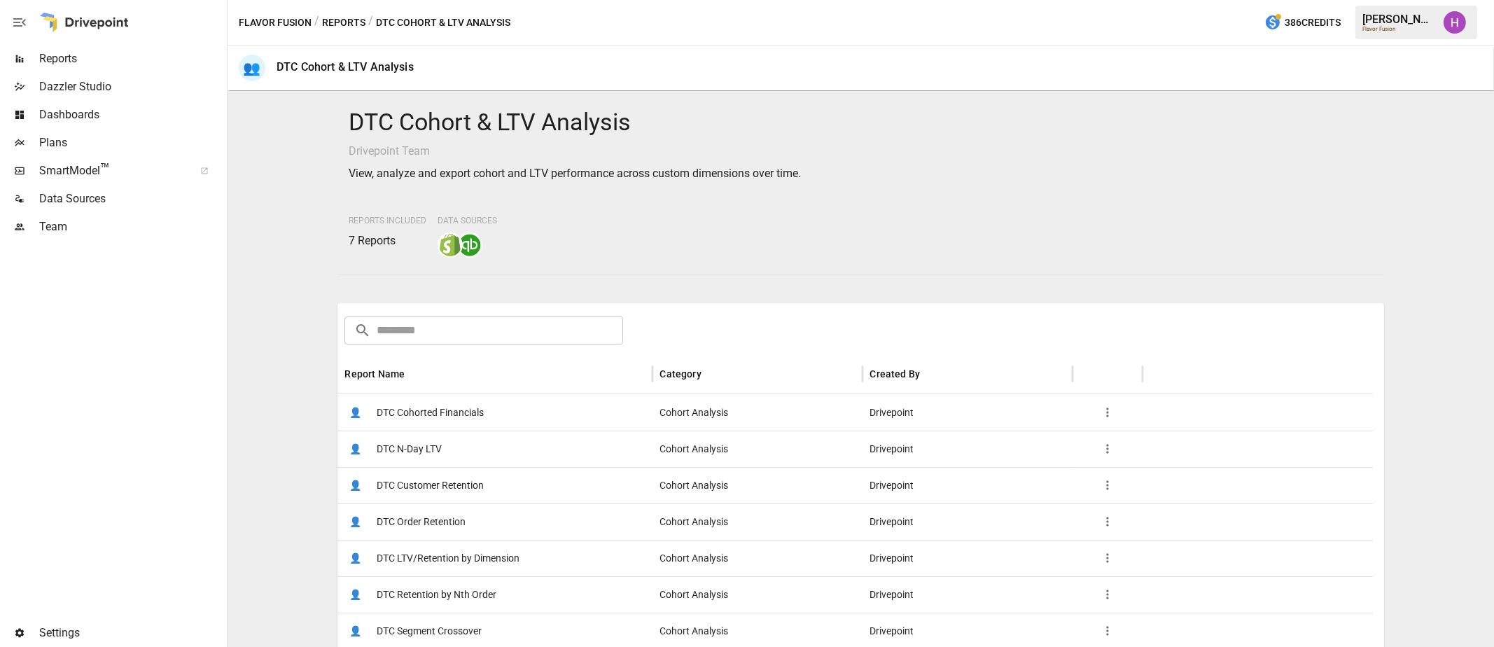
click at [431, 410] on span "DTC Cohorted Financials" at bounding box center [430, 413] width 107 height 36
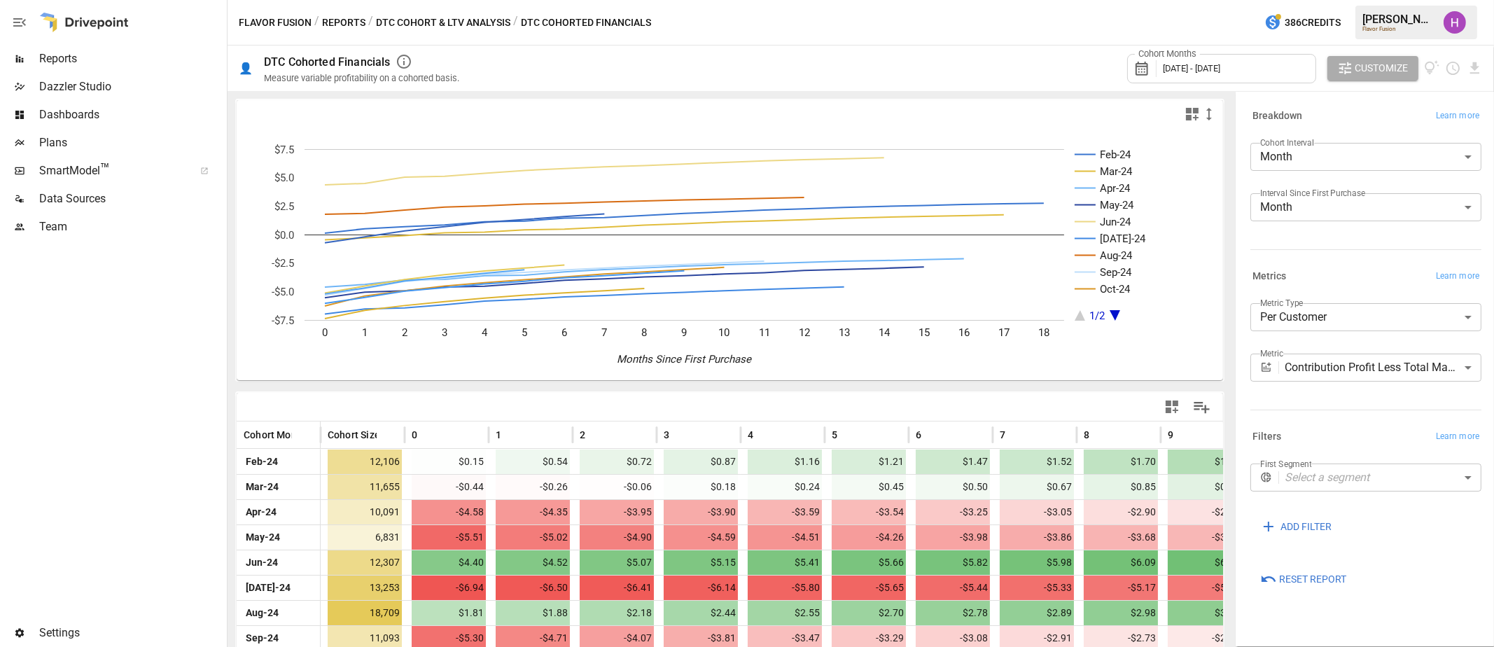
scroll to position [87, 0]
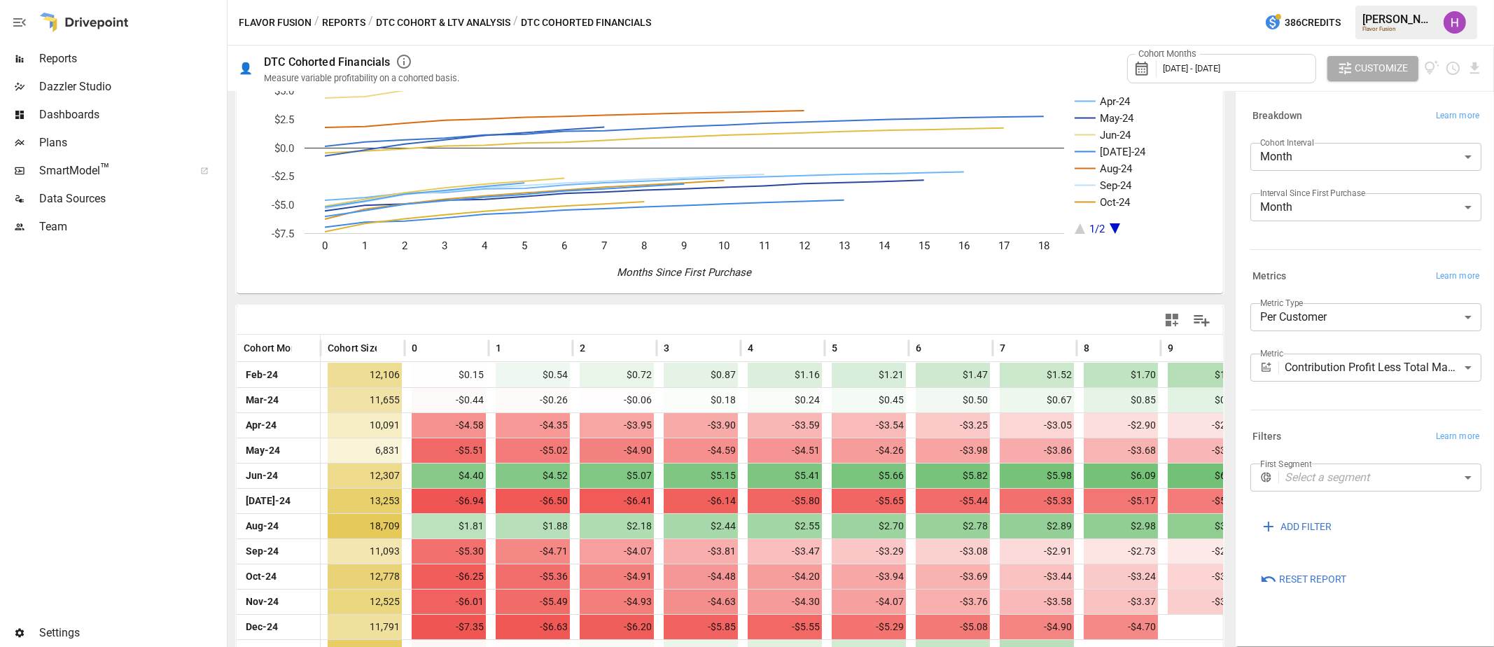
click at [1333, 0] on body "Reports Dazzler Studio Dashboards Plans SmartModel ™ Data Sources Team Settings…" at bounding box center [747, 0] width 1494 height 0
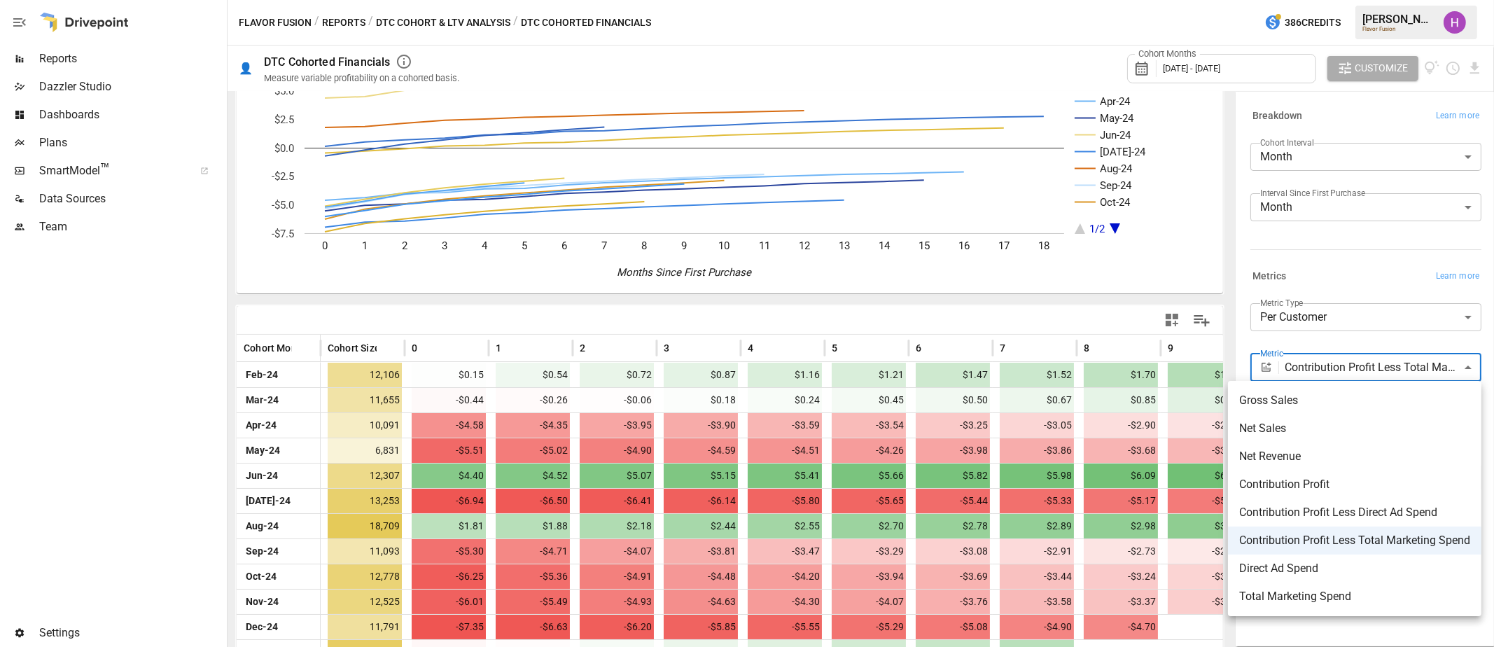
click at [1216, 291] on div at bounding box center [747, 323] width 1494 height 647
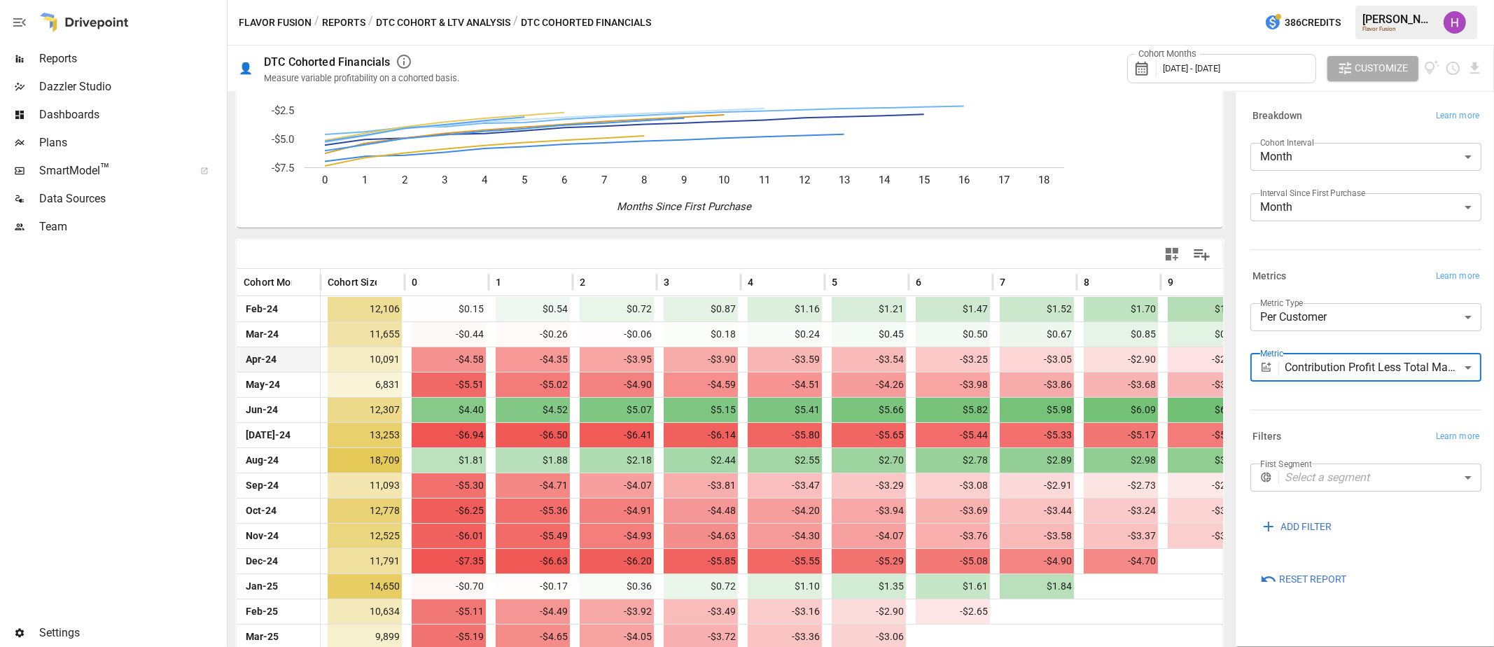
scroll to position [176, 0]
